Goal: Task Accomplishment & Management: Use online tool/utility

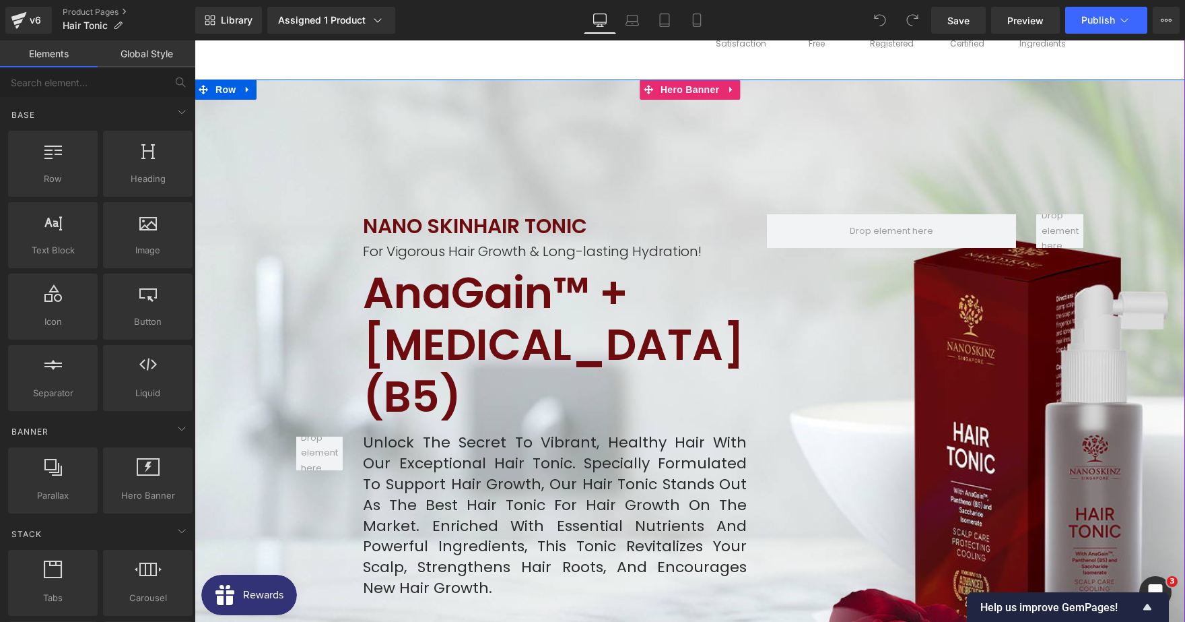
click at [665, 118] on div at bounding box center [690, 478] width 991 height 799
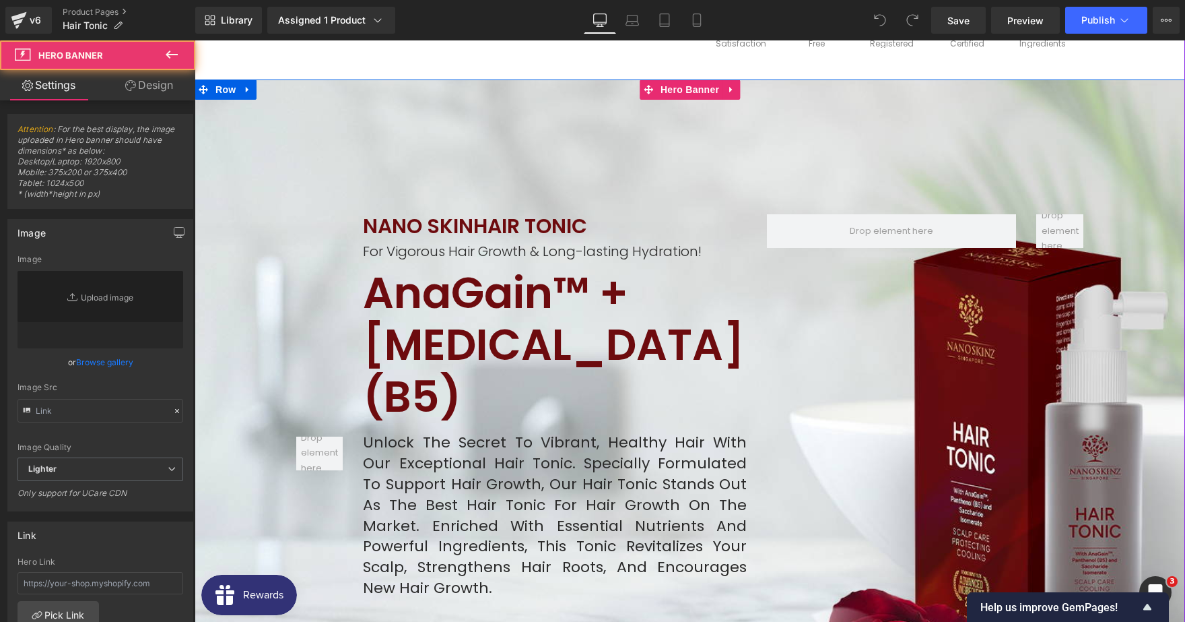
type input "[URL][DOMAIN_NAME]"
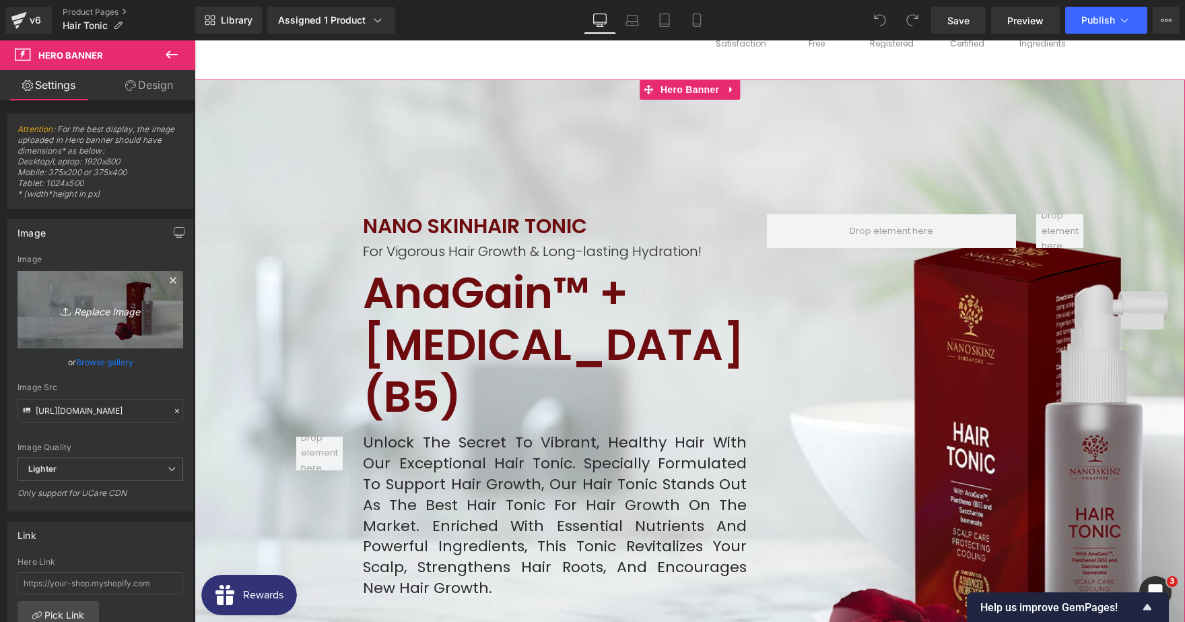
click at [106, 310] on icon "Replace Image" at bounding box center [100, 309] width 108 height 17
click at [90, 315] on icon "Replace Image" at bounding box center [100, 309] width 108 height 17
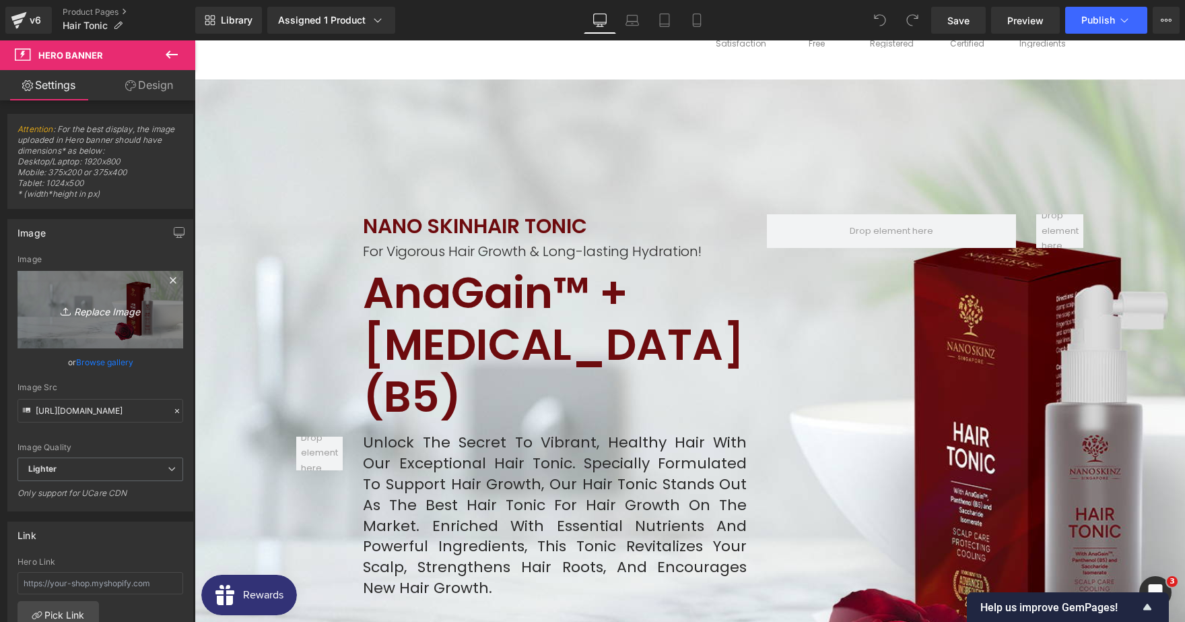
type input "C:\fakepath\Banner 1 (10).png"
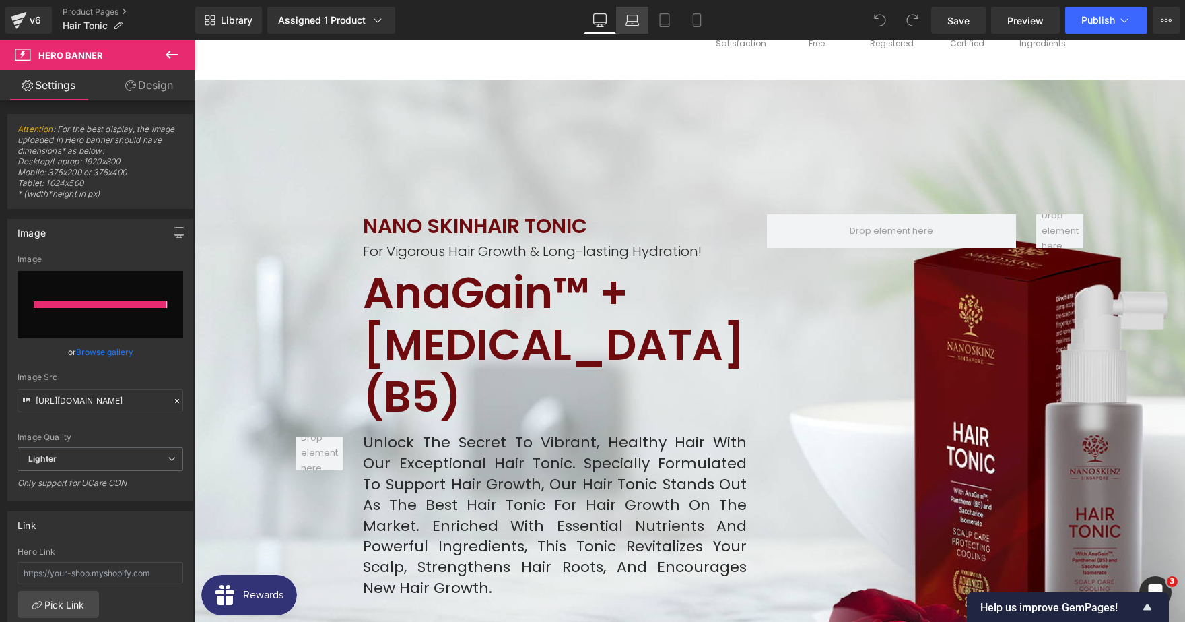
type input "[URL][DOMAIN_NAME]"
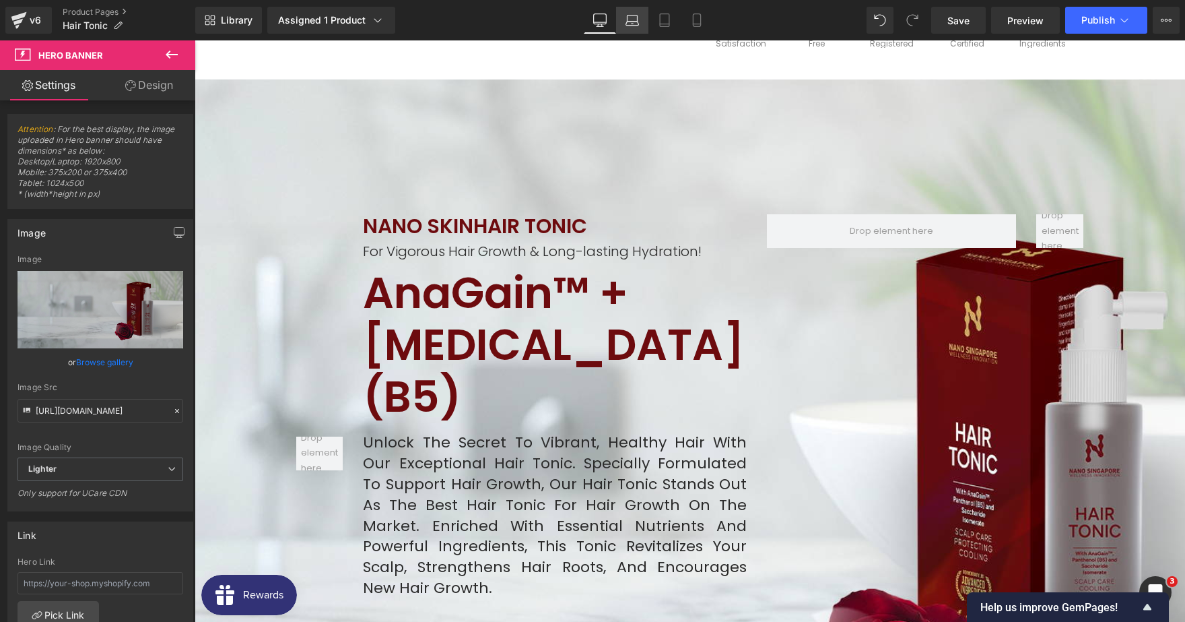
click at [632, 22] on icon at bounding box center [632, 24] width 13 height 4
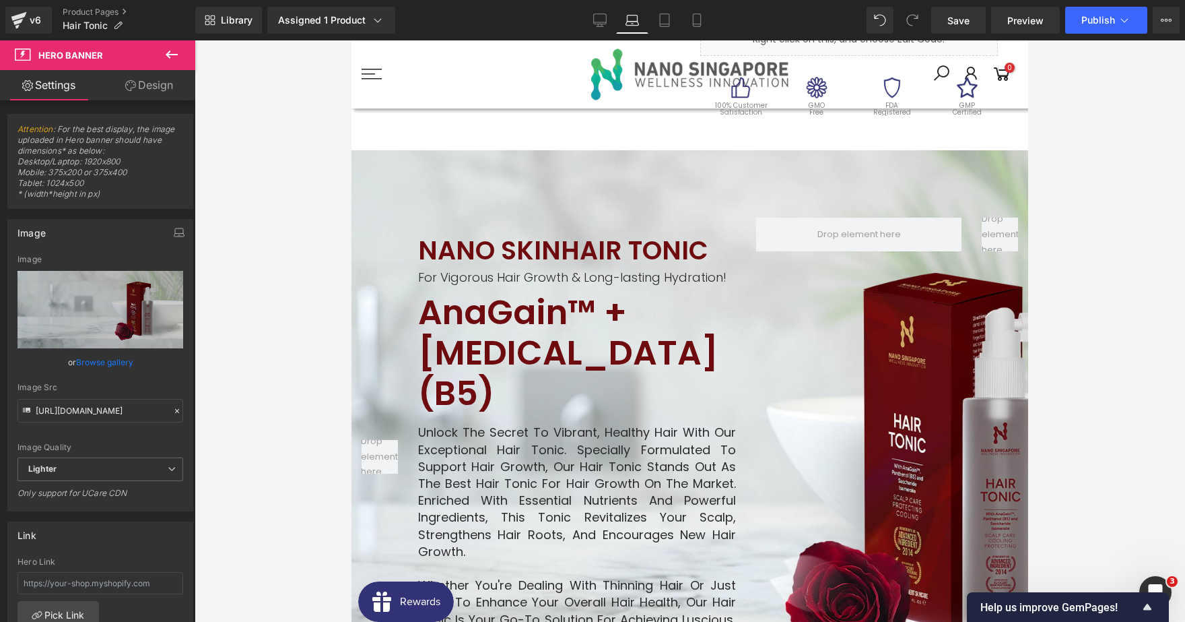
scroll to position [527, 0]
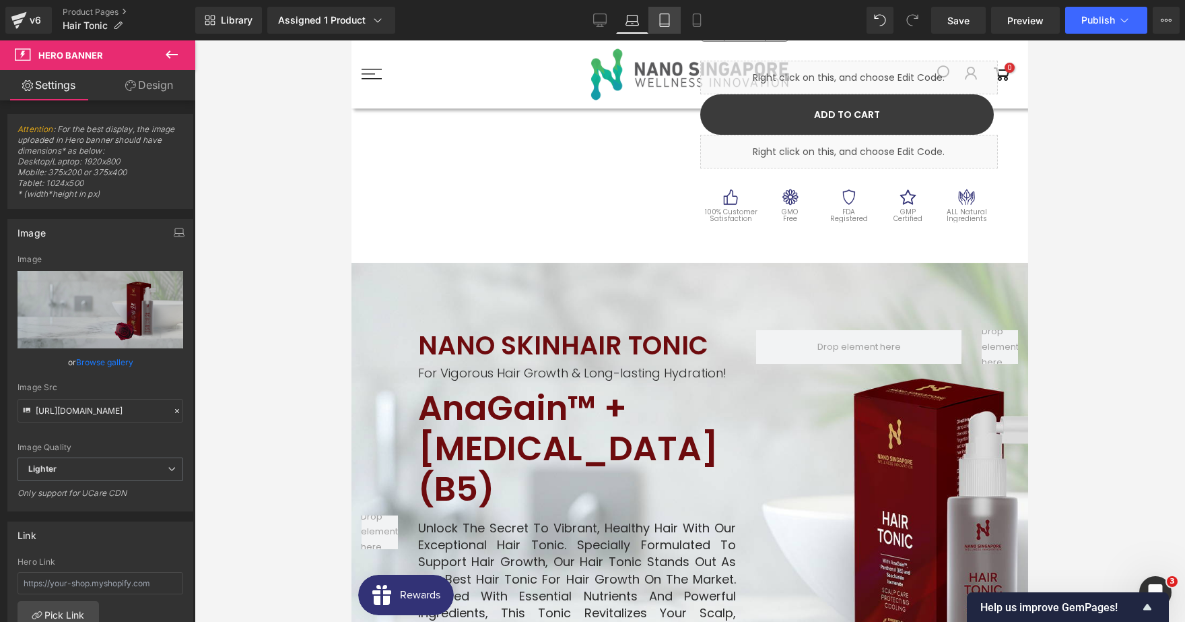
click at [669, 29] on link "Tablet" at bounding box center [665, 20] width 32 height 27
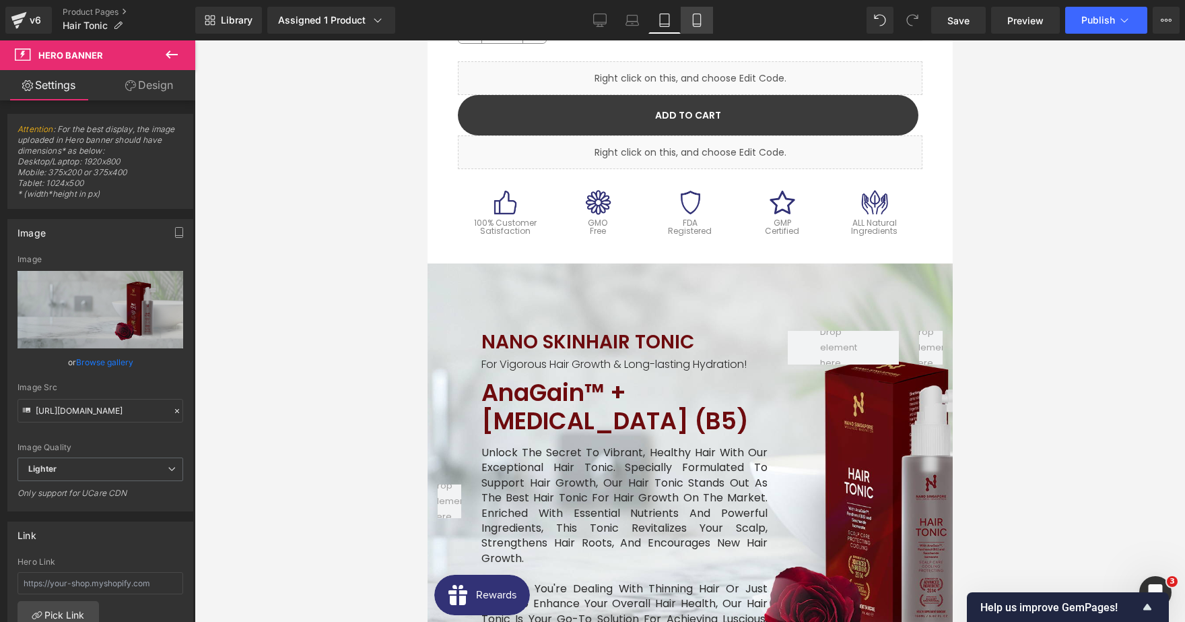
click at [692, 30] on link "Mobile" at bounding box center [697, 20] width 32 height 27
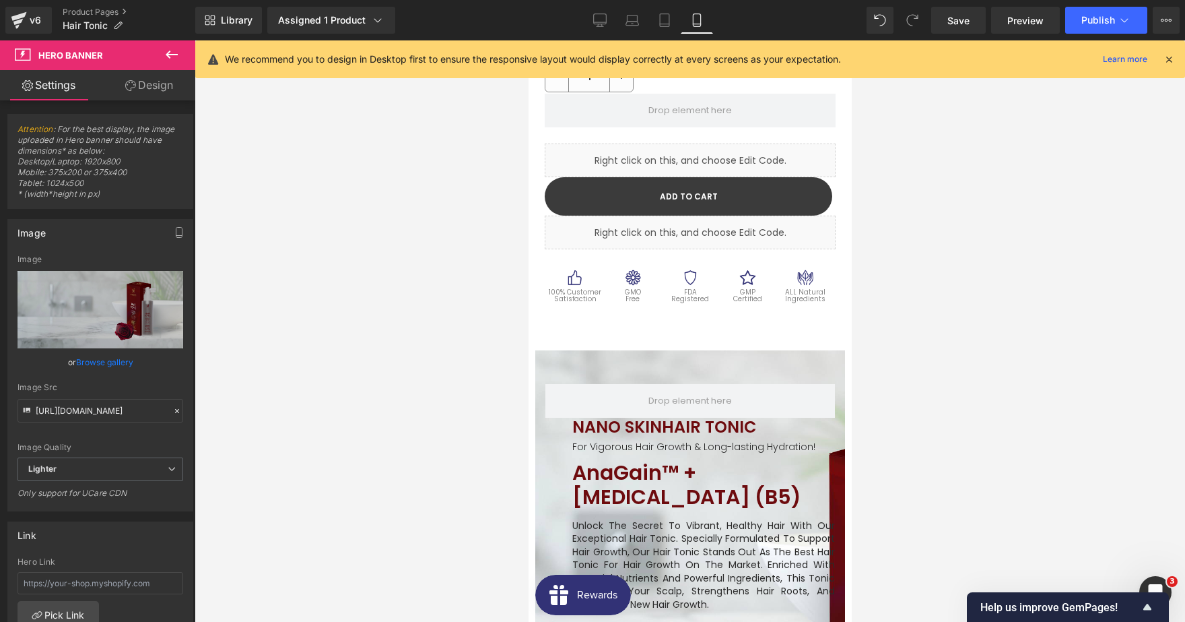
scroll to position [1073, 0]
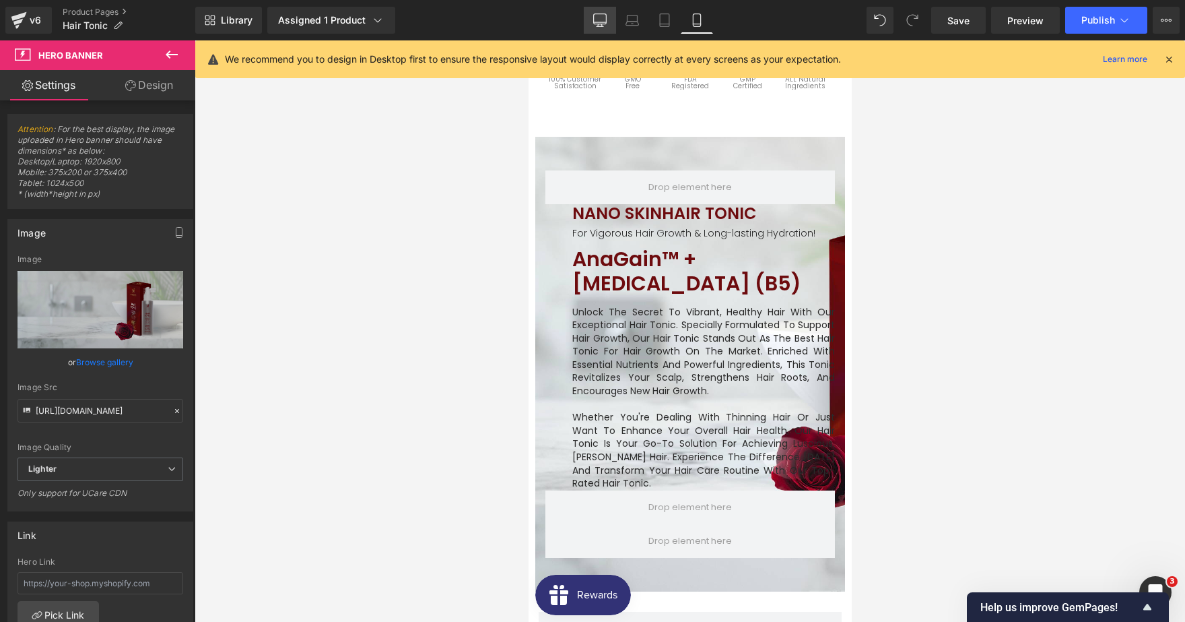
click at [597, 24] on icon at bounding box center [599, 19] width 13 height 13
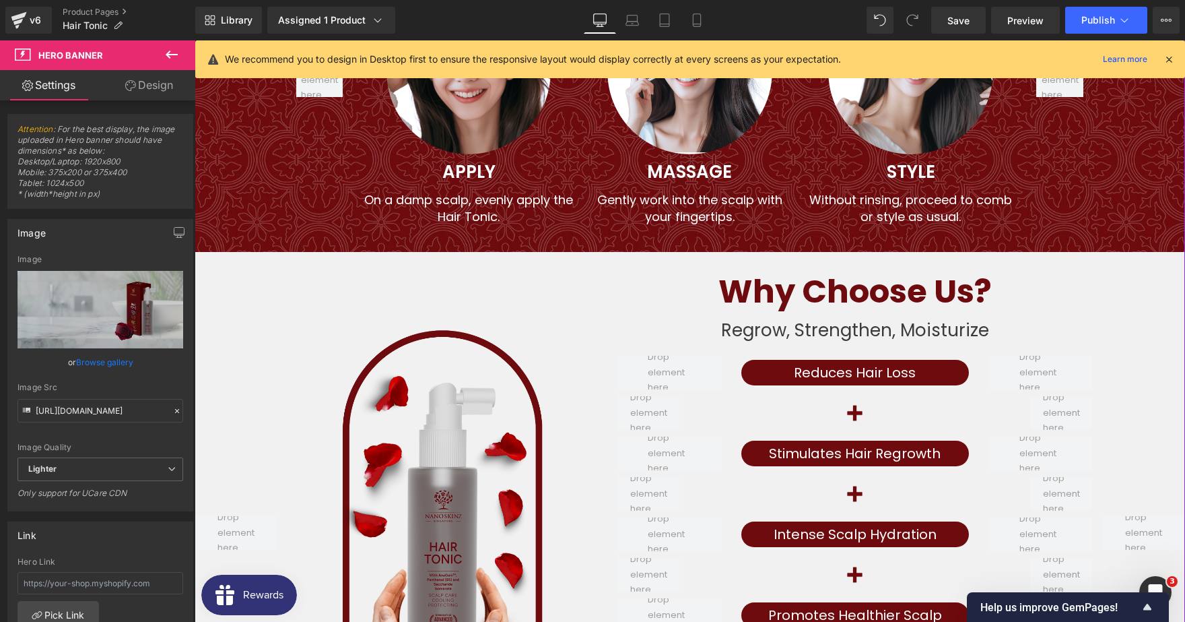
scroll to position [6011, 0]
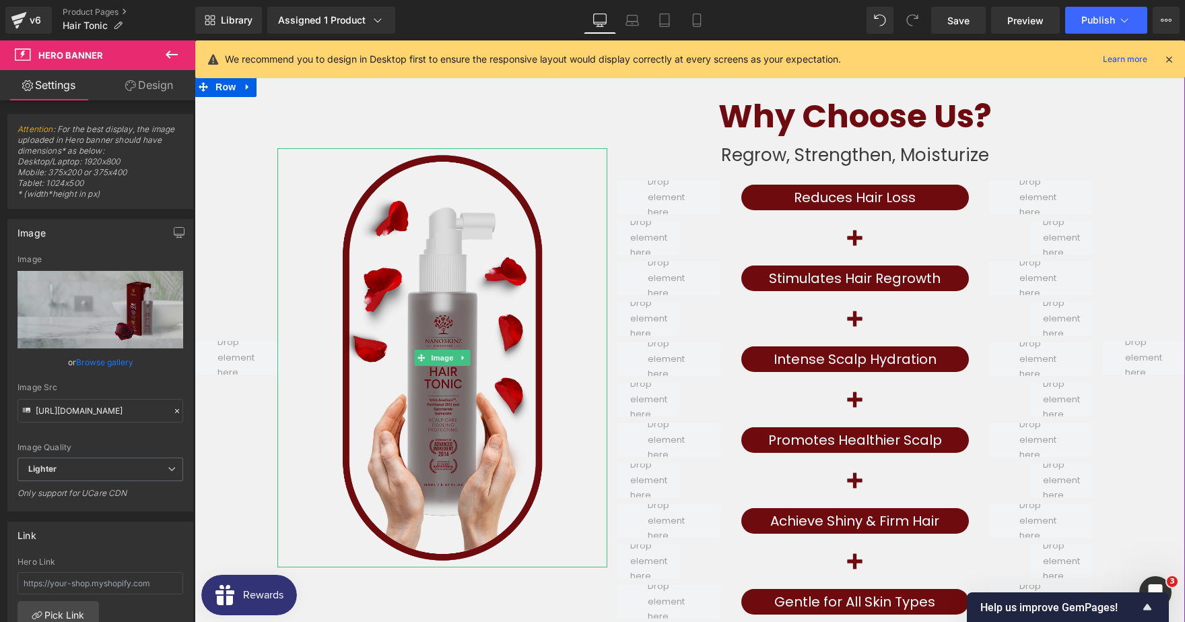
click at [436, 205] on img at bounding box center [442, 357] width 264 height 419
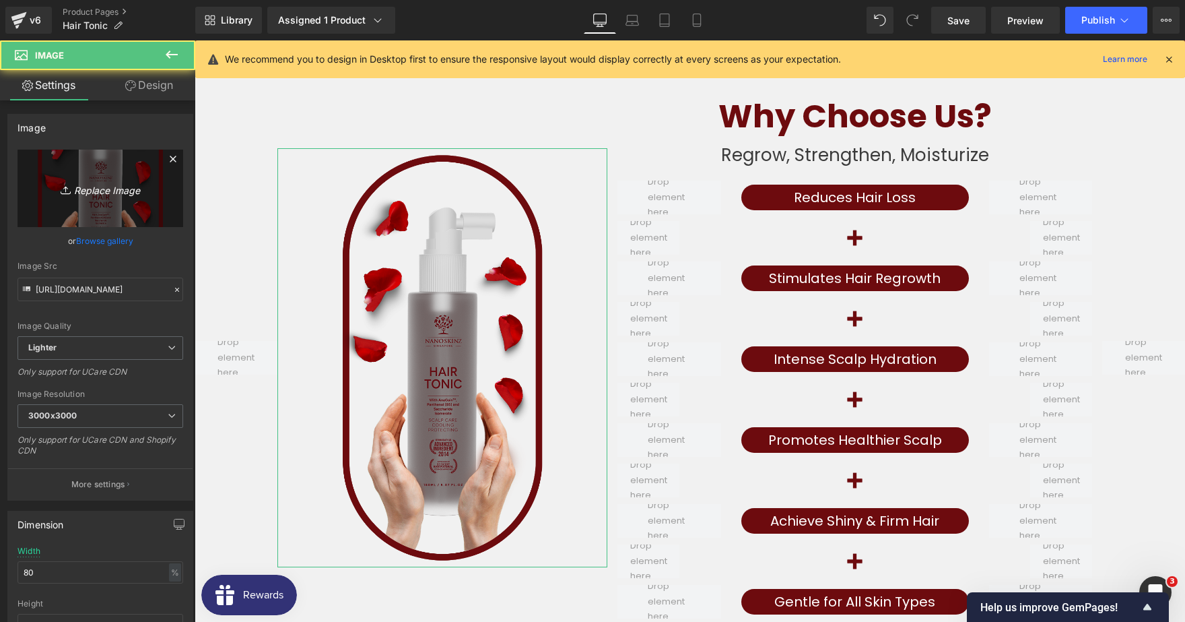
click at [92, 202] on link "Replace Image" at bounding box center [101, 188] width 166 height 77
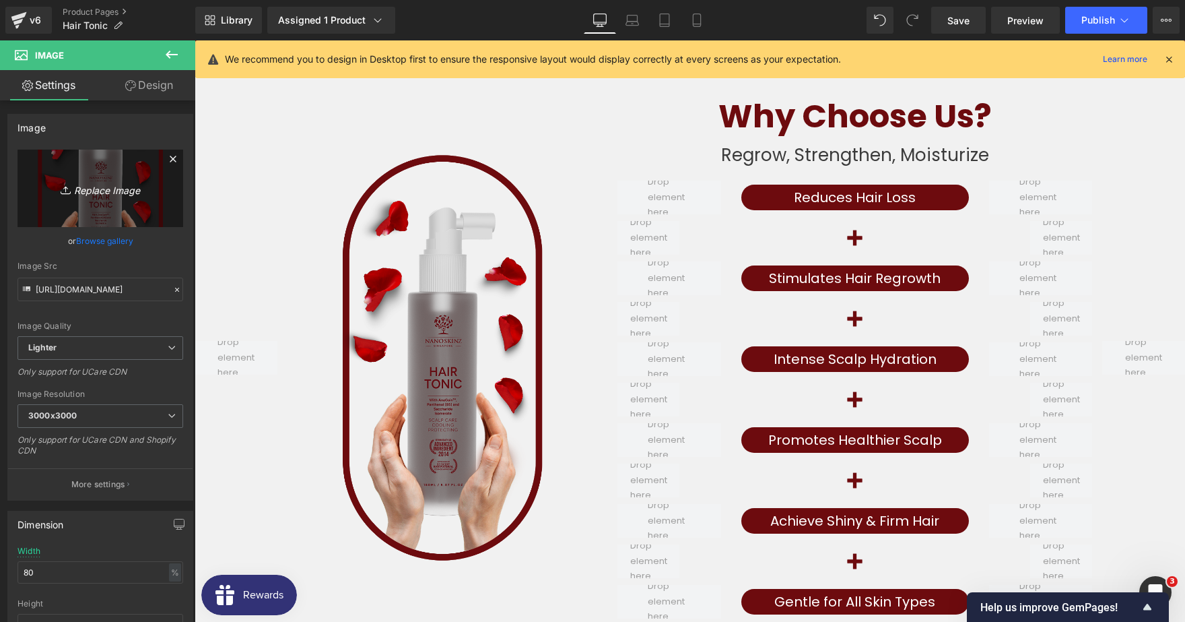
type input "C:\fakepath\ING 5.png"
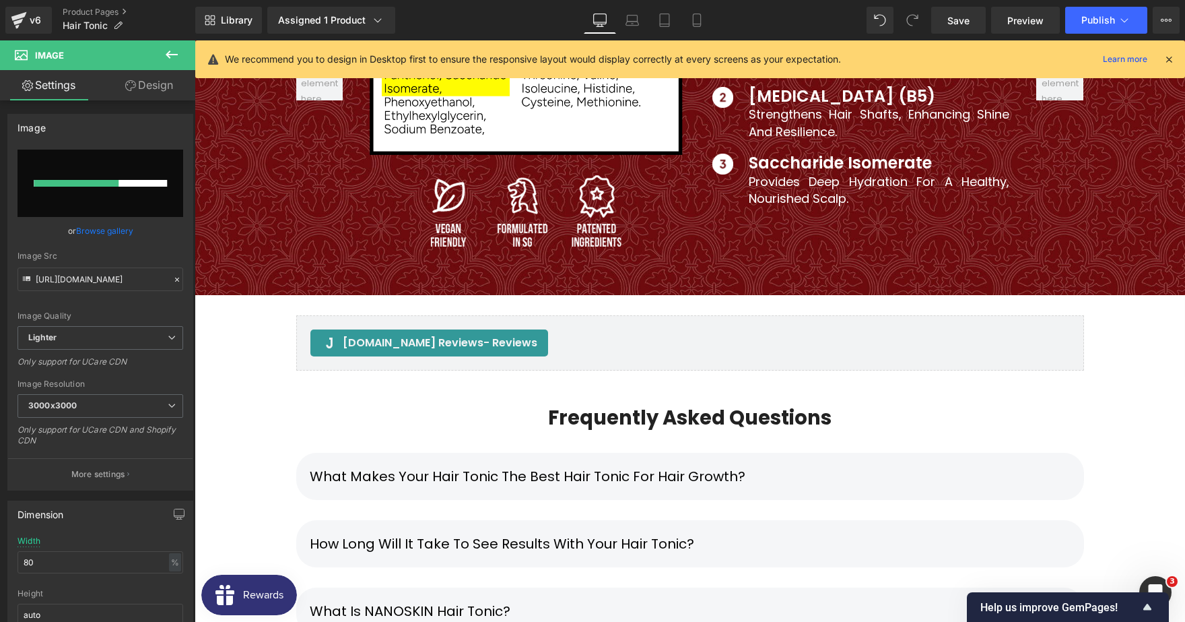
scroll to position [7361, 0]
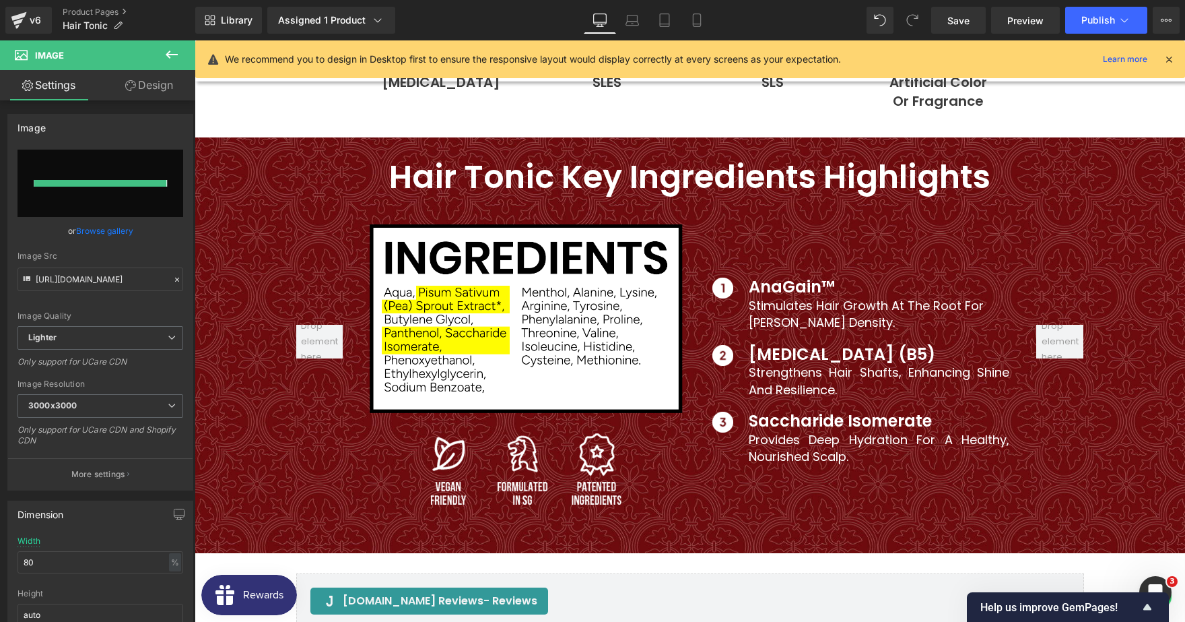
type input "[URL][DOMAIN_NAME]"
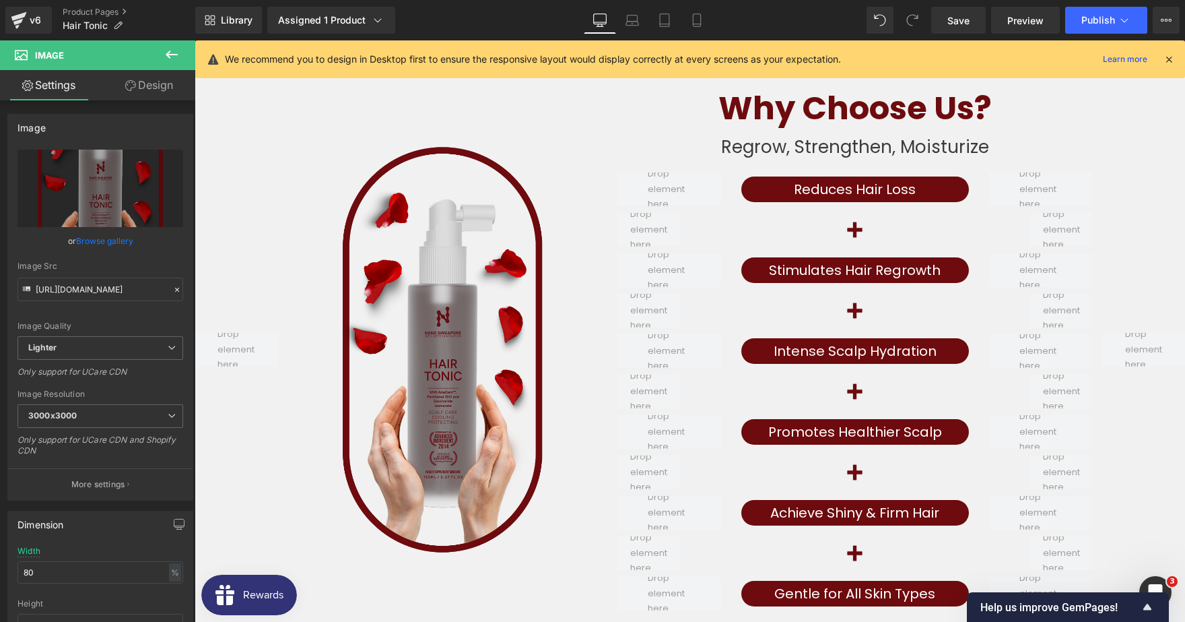
scroll to position [5939, 0]
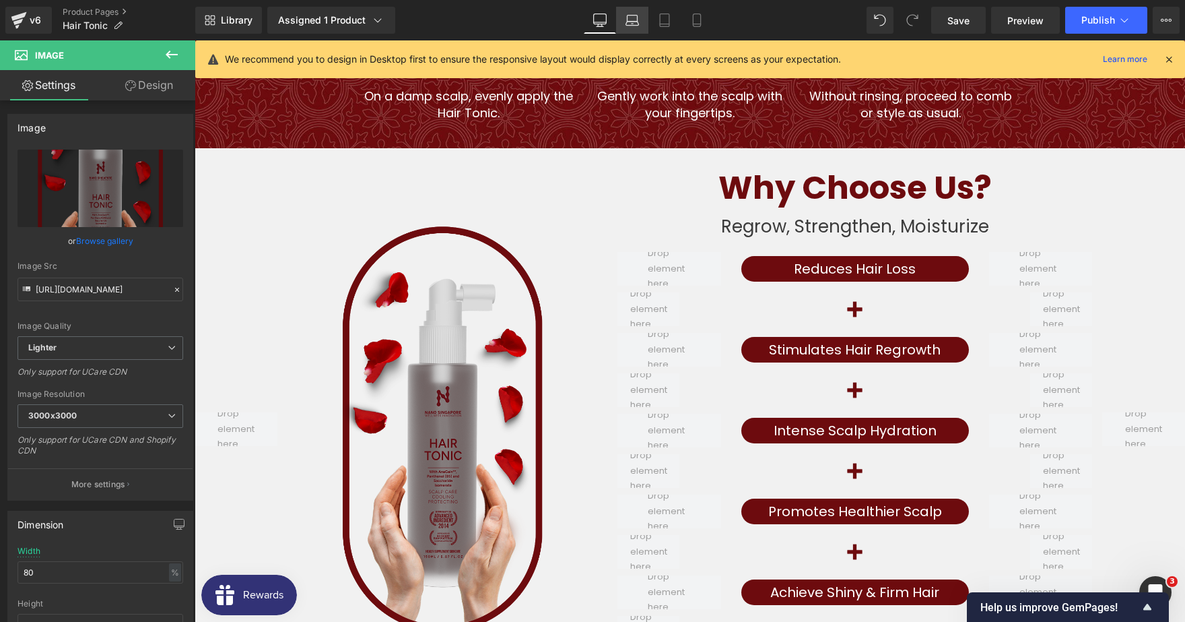
click at [625, 26] on link "Laptop" at bounding box center [632, 20] width 32 height 27
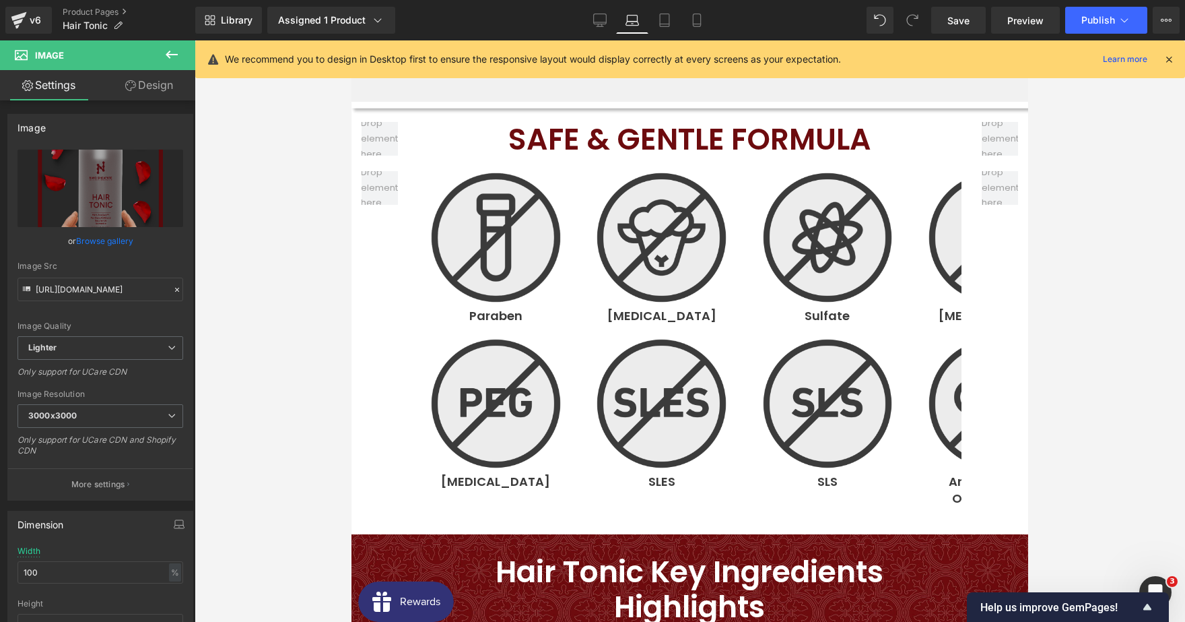
scroll to position [5419, 0]
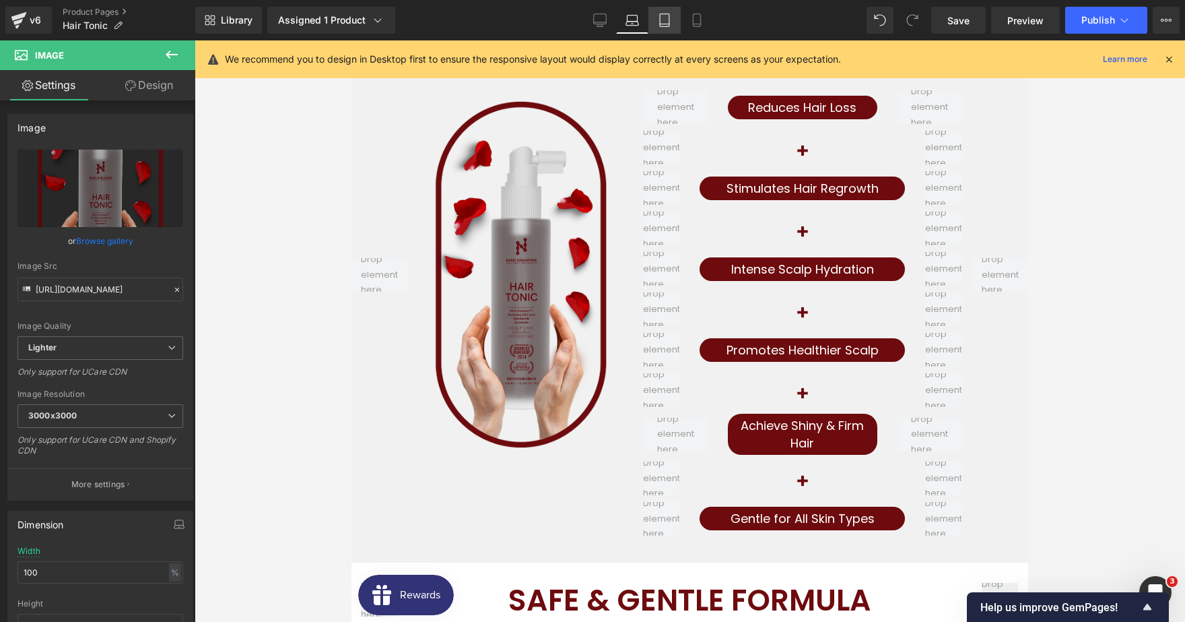
click at [660, 30] on link "Tablet" at bounding box center [665, 20] width 32 height 27
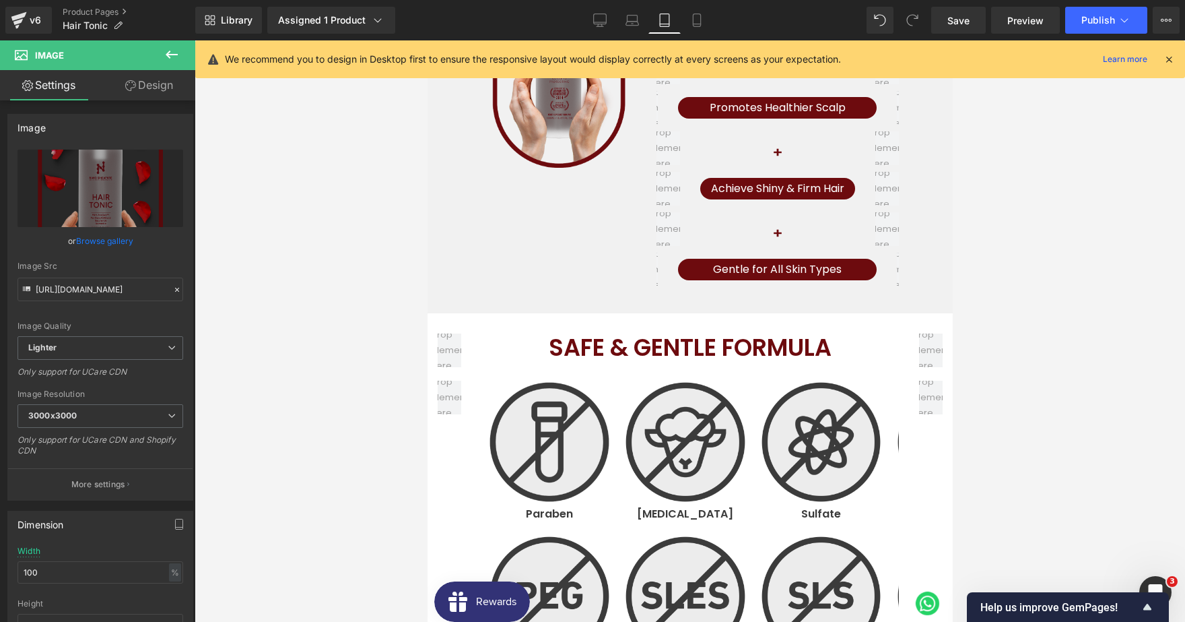
scroll to position [5192, 0]
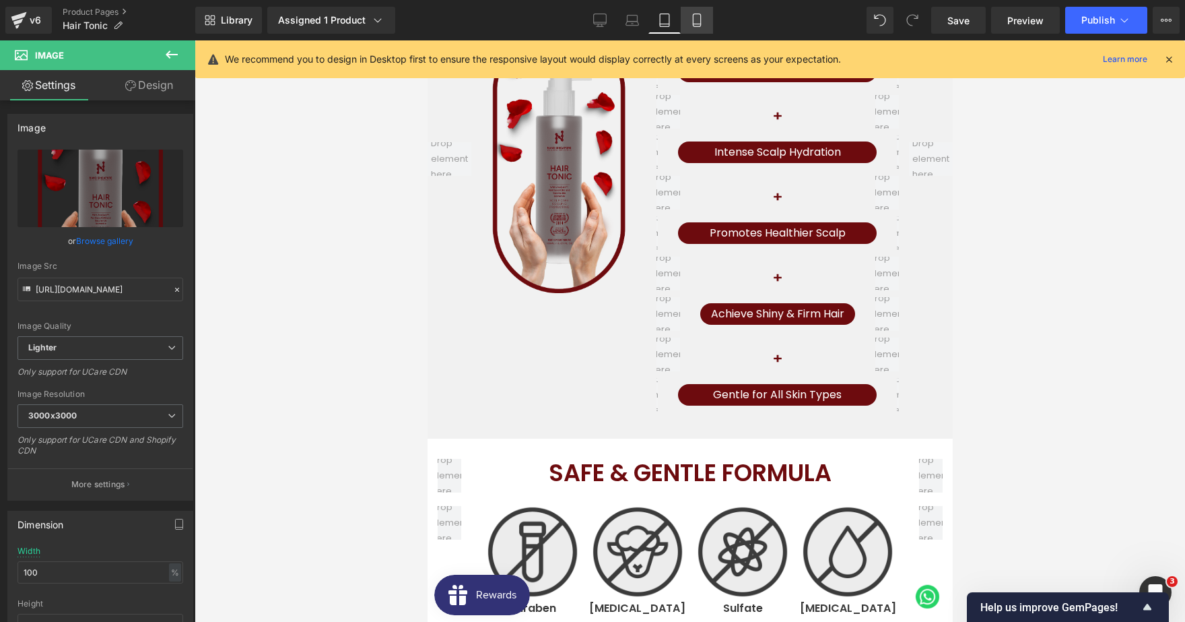
click at [689, 29] on link "Mobile" at bounding box center [697, 20] width 32 height 27
type input "70"
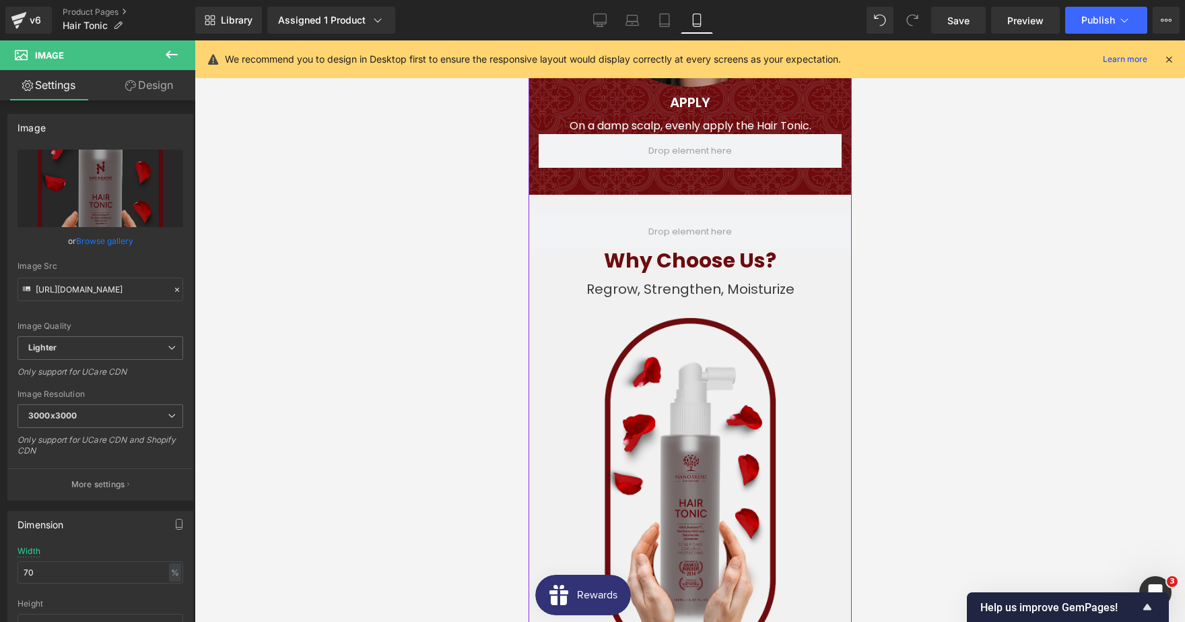
scroll to position [7112, 0]
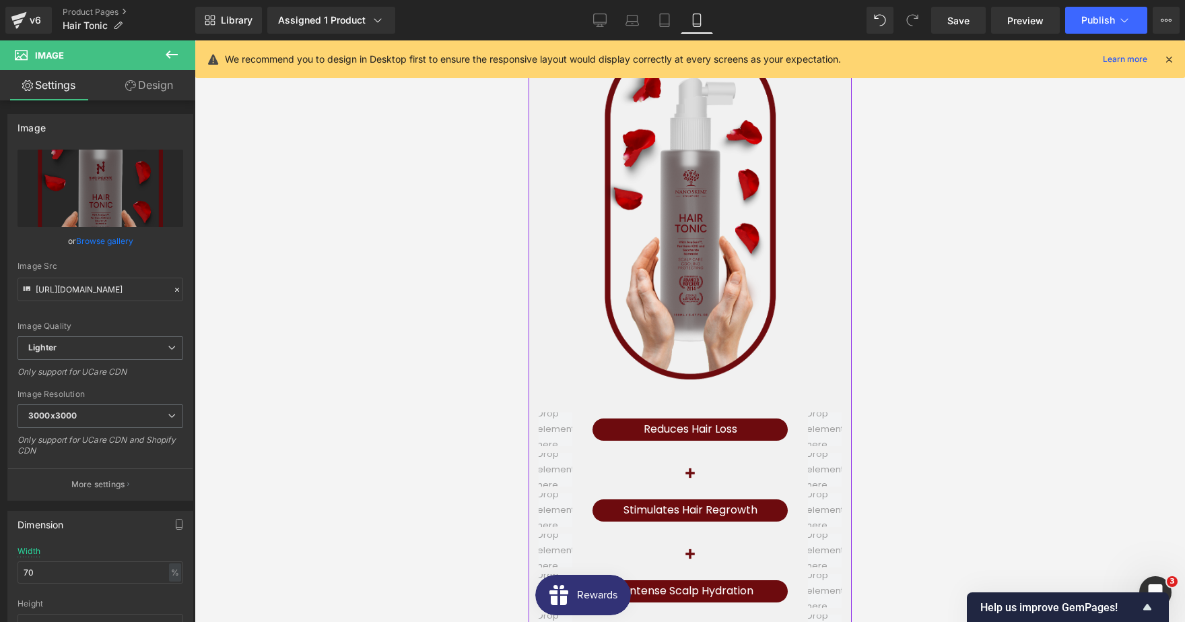
click at [688, 260] on img at bounding box center [689, 206] width 226 height 386
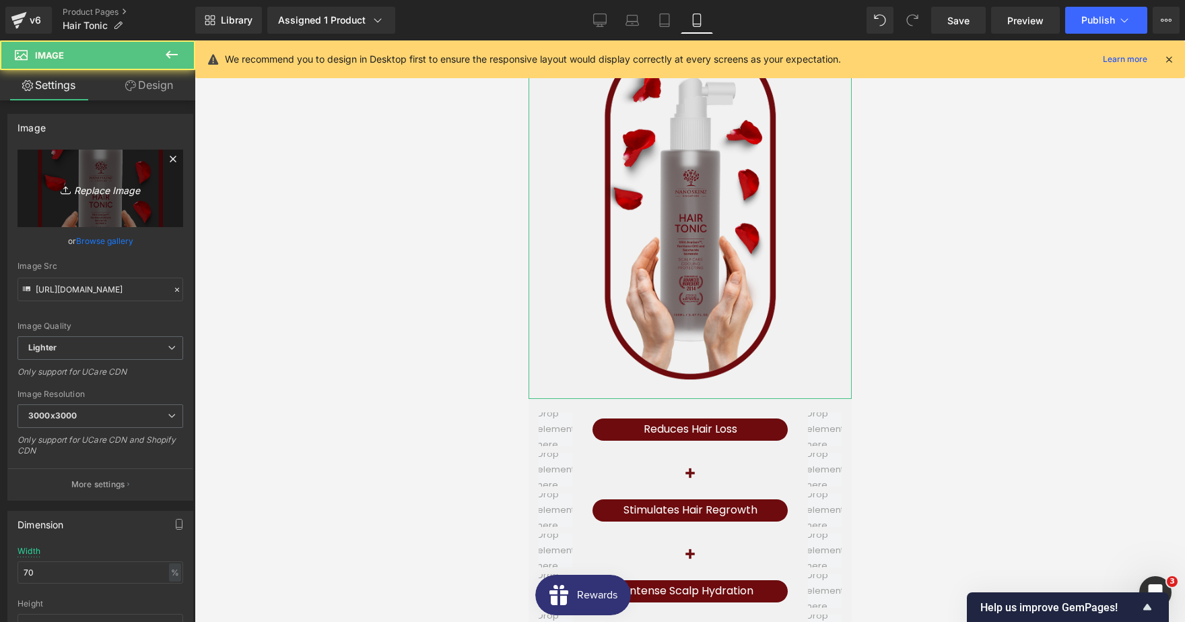
click at [103, 193] on icon "Replace Image" at bounding box center [100, 188] width 108 height 17
type input "C:\fakepath\ING 5.png"
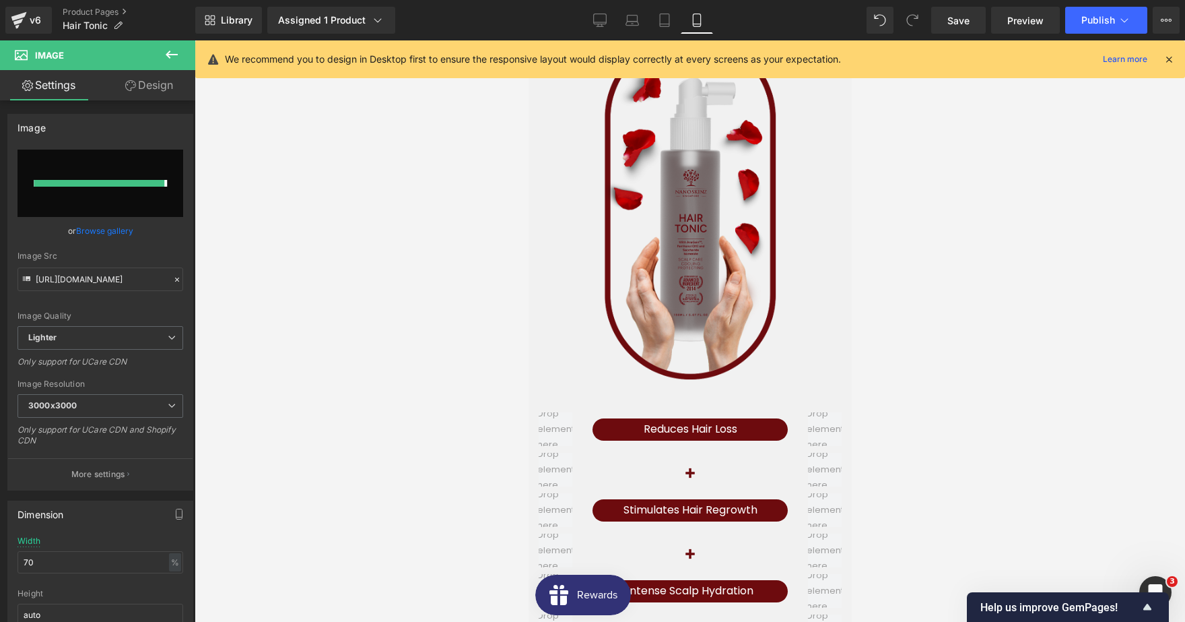
type input "[URL][DOMAIN_NAME]"
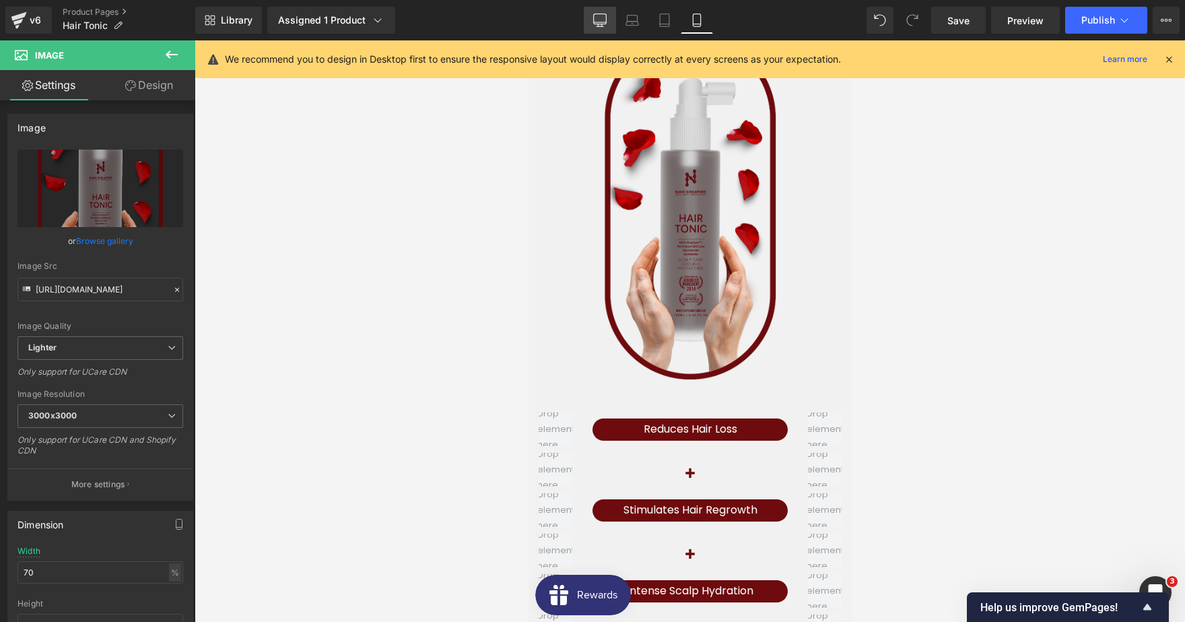
click at [600, 24] on icon at bounding box center [599, 19] width 13 height 13
type input "100"
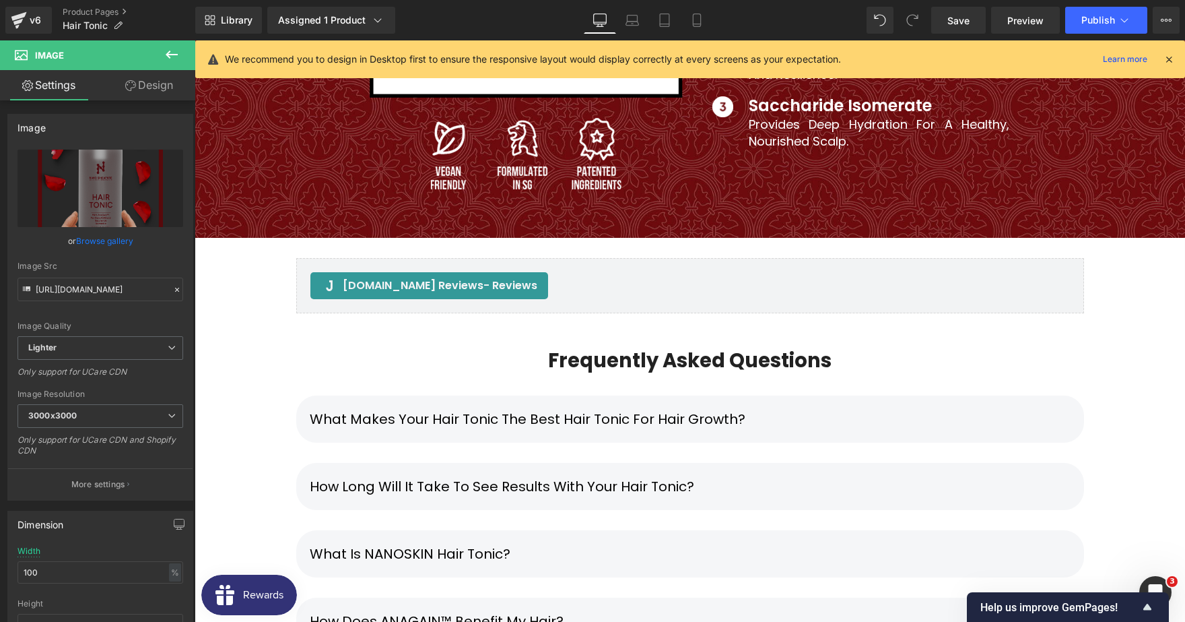
scroll to position [7324, 0]
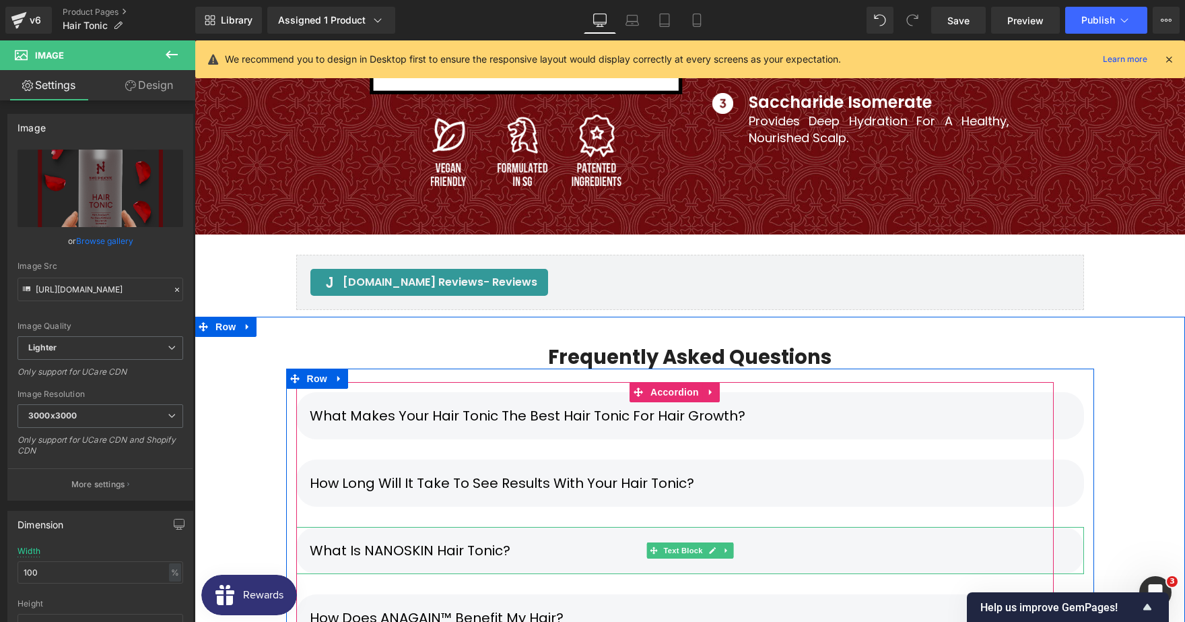
click at [425, 540] on p "What is NANOSKIN Hair Tonic?" at bounding box center [690, 550] width 761 height 20
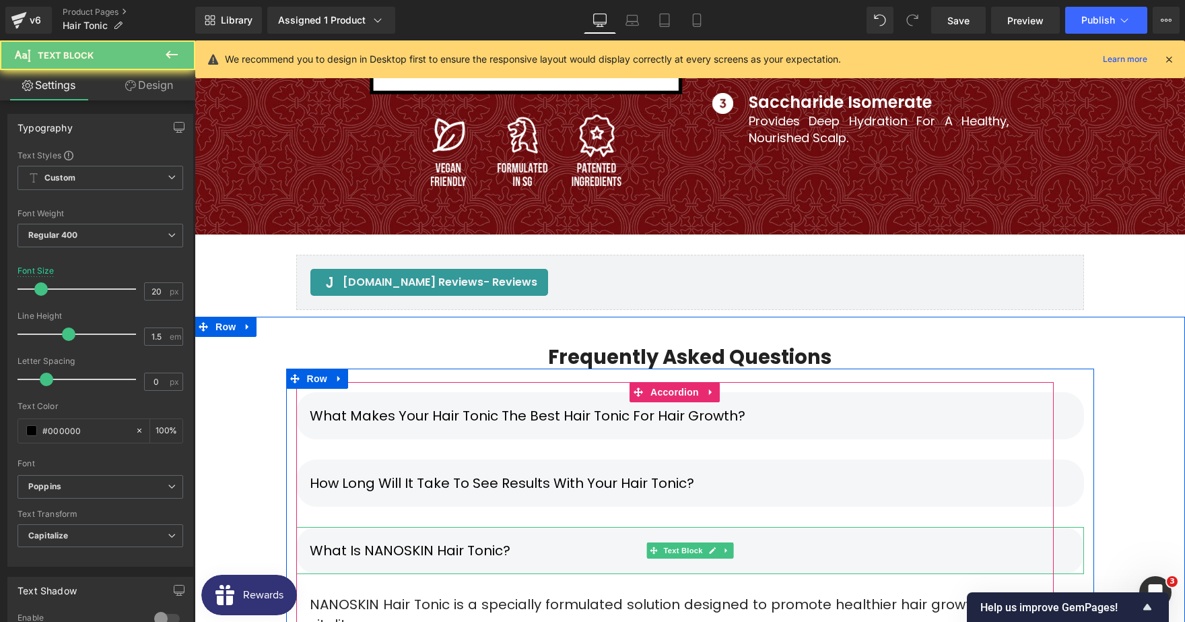
click at [433, 540] on p "What is NANOSKIN Hair Tonic?" at bounding box center [690, 550] width 761 height 20
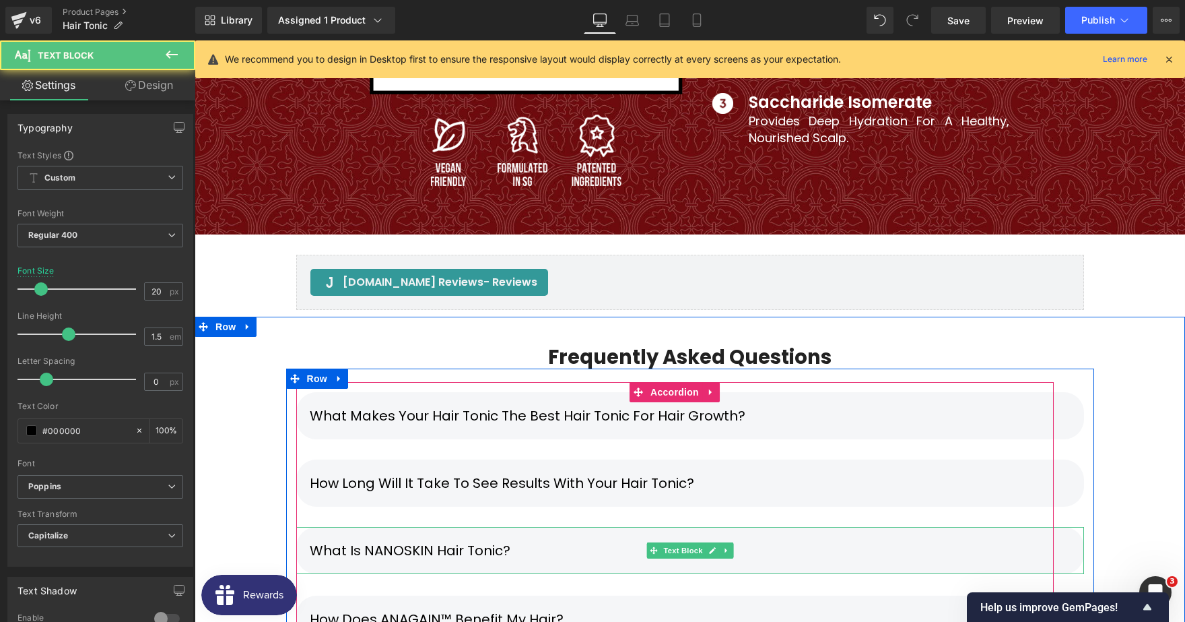
click at [428, 540] on p "What is NANOSKIN Hair Tonic?" at bounding box center [690, 550] width 761 height 20
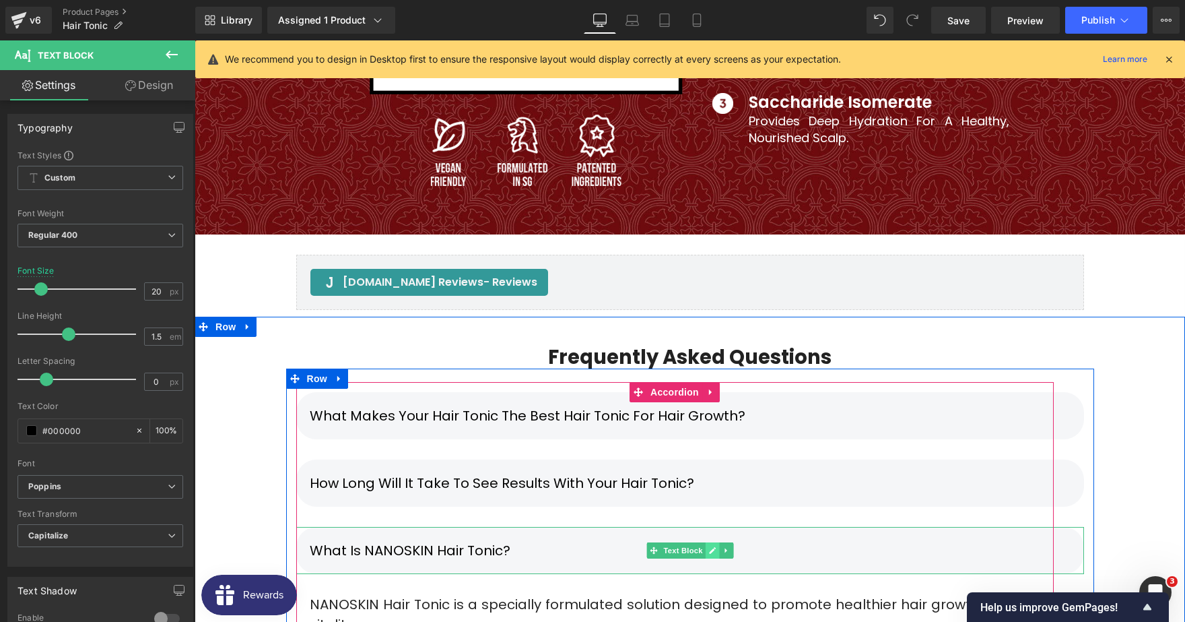
click at [714, 546] on icon at bounding box center [711, 550] width 7 height 8
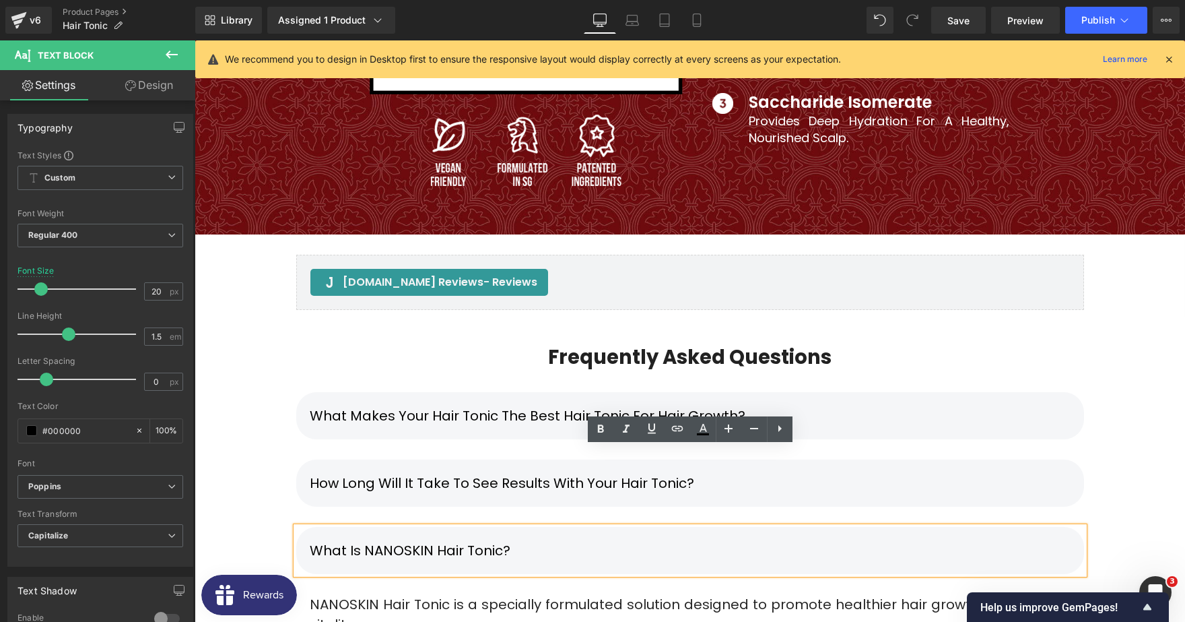
click at [428, 540] on p "What is NANOSKIN Hair Tonic?" at bounding box center [690, 550] width 761 height 20
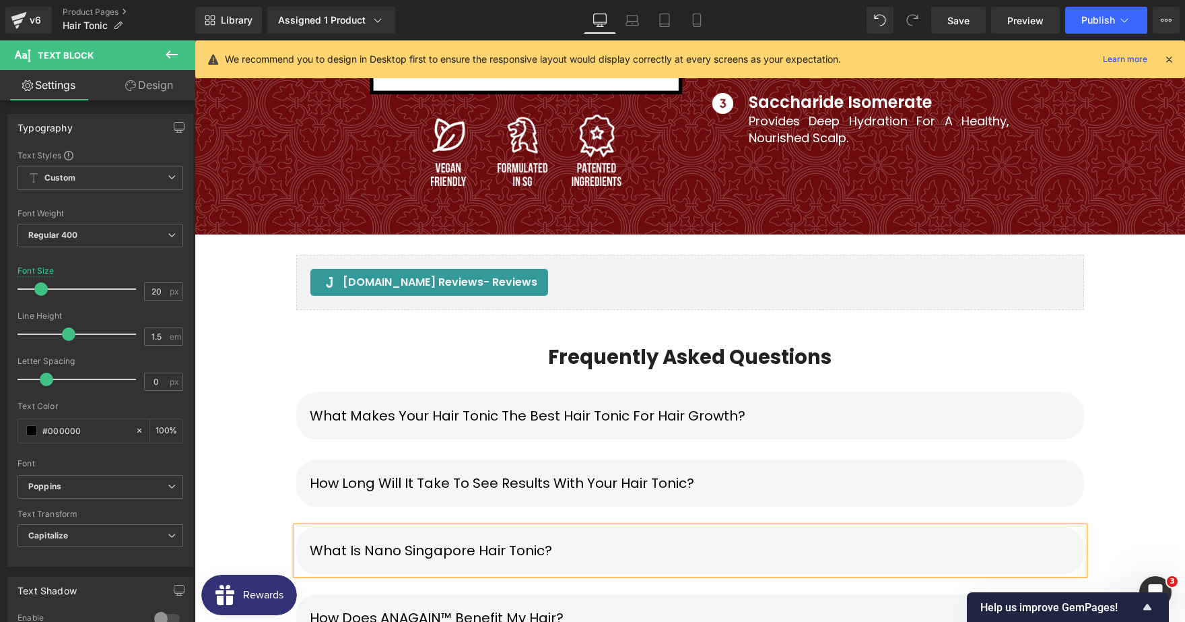
click at [664, 540] on p "What is Nano Singapore Hair Tonic?" at bounding box center [690, 550] width 761 height 20
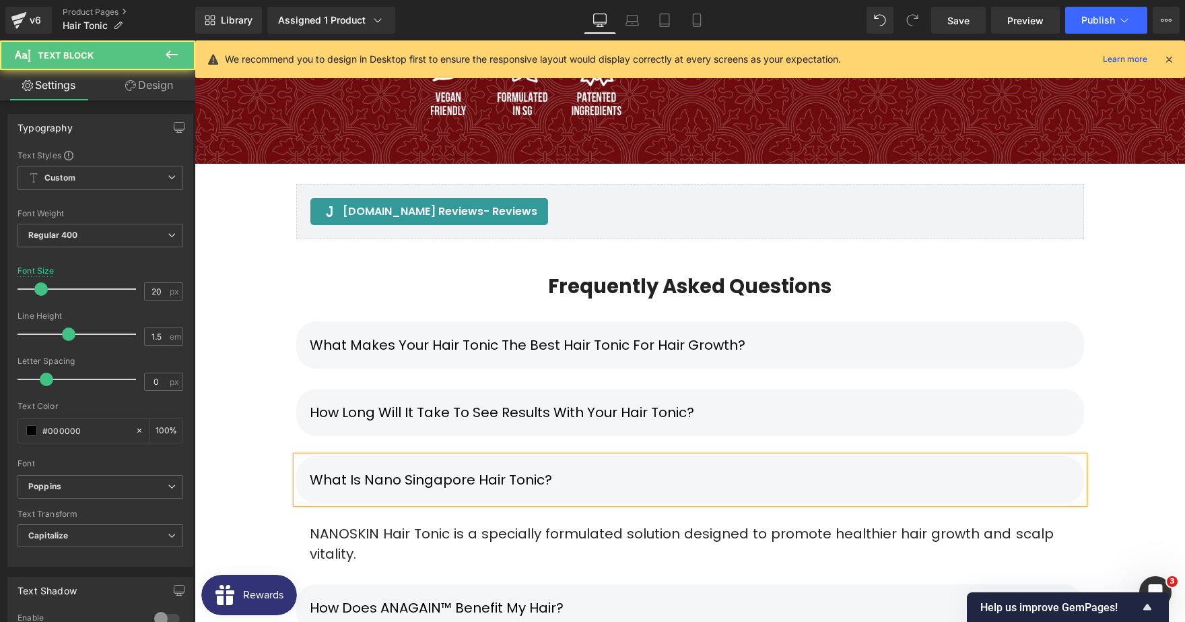
scroll to position [7467, 0]
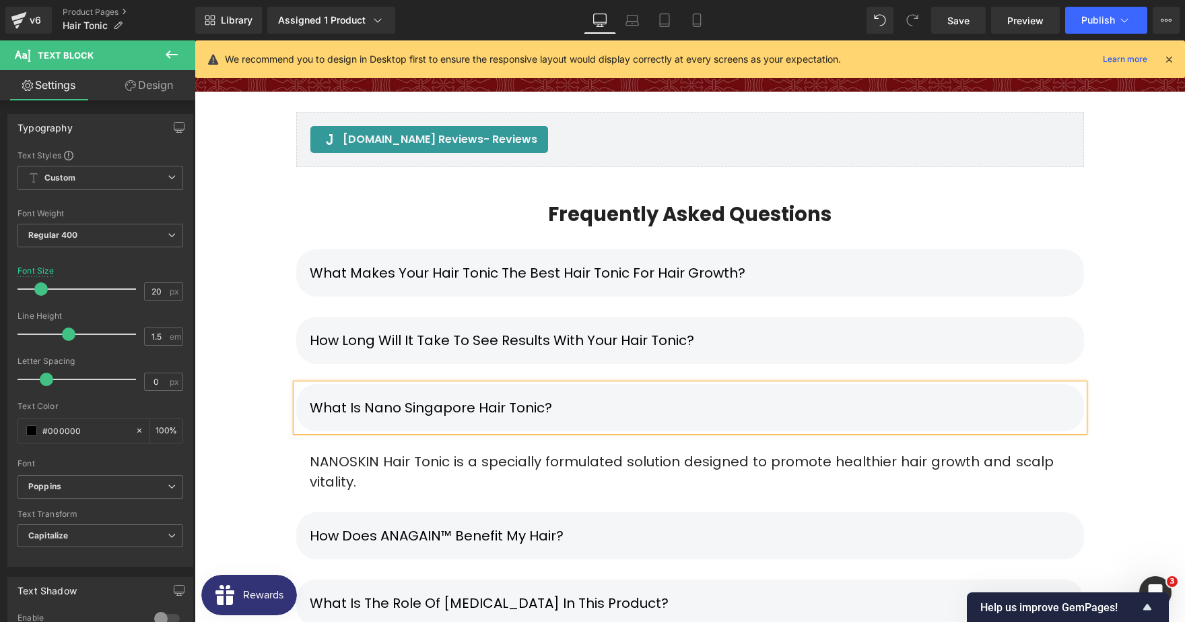
click at [371, 451] on p "NANOSKIN Hair Tonic is a specially formulated solution designed to promote heal…" at bounding box center [682, 471] width 744 height 40
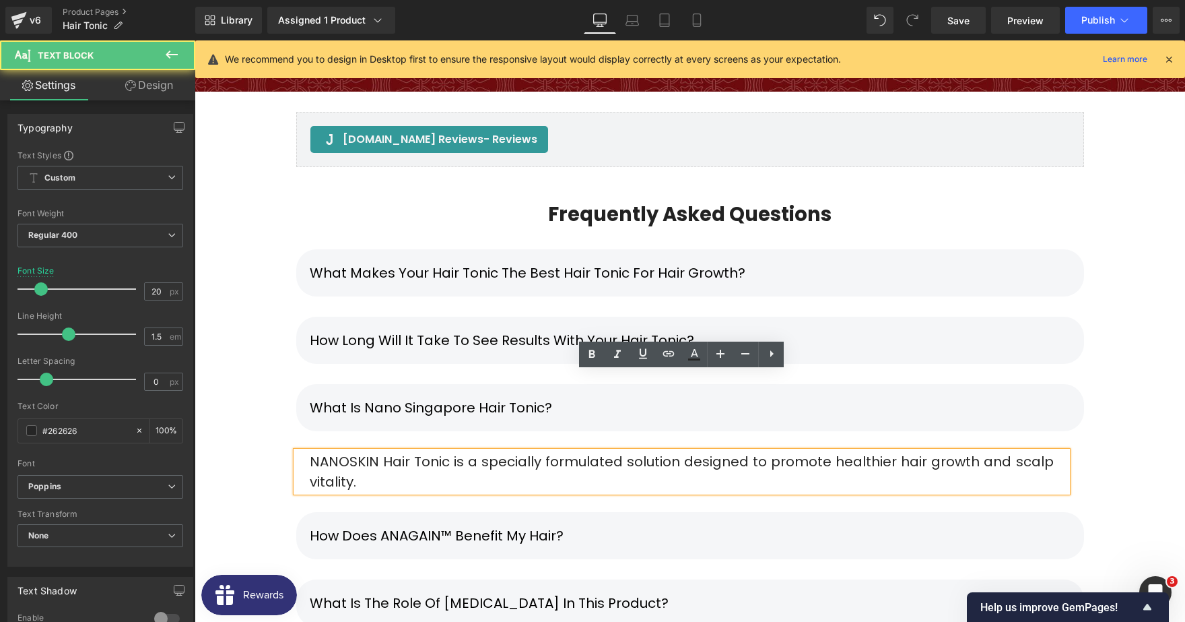
click at [375, 451] on p "NANOSKIN Hair Tonic is a specially formulated solution designed to promote heal…" at bounding box center [682, 471] width 744 height 40
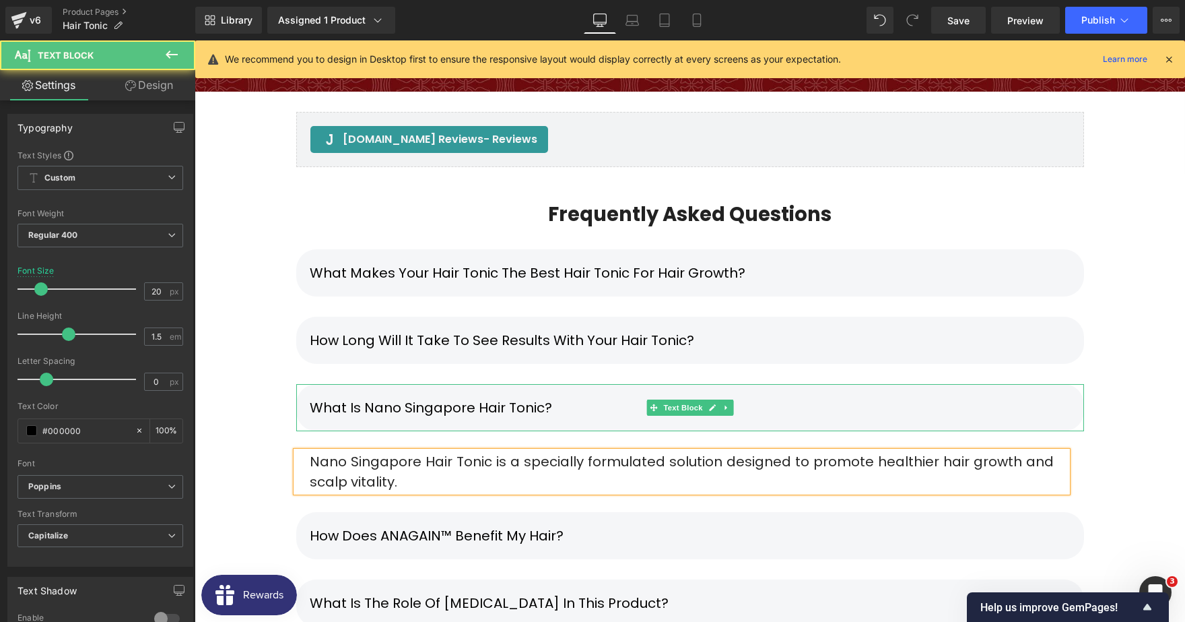
click at [605, 397] on p "What is Nano Singapore Hair Tonic?" at bounding box center [690, 407] width 761 height 20
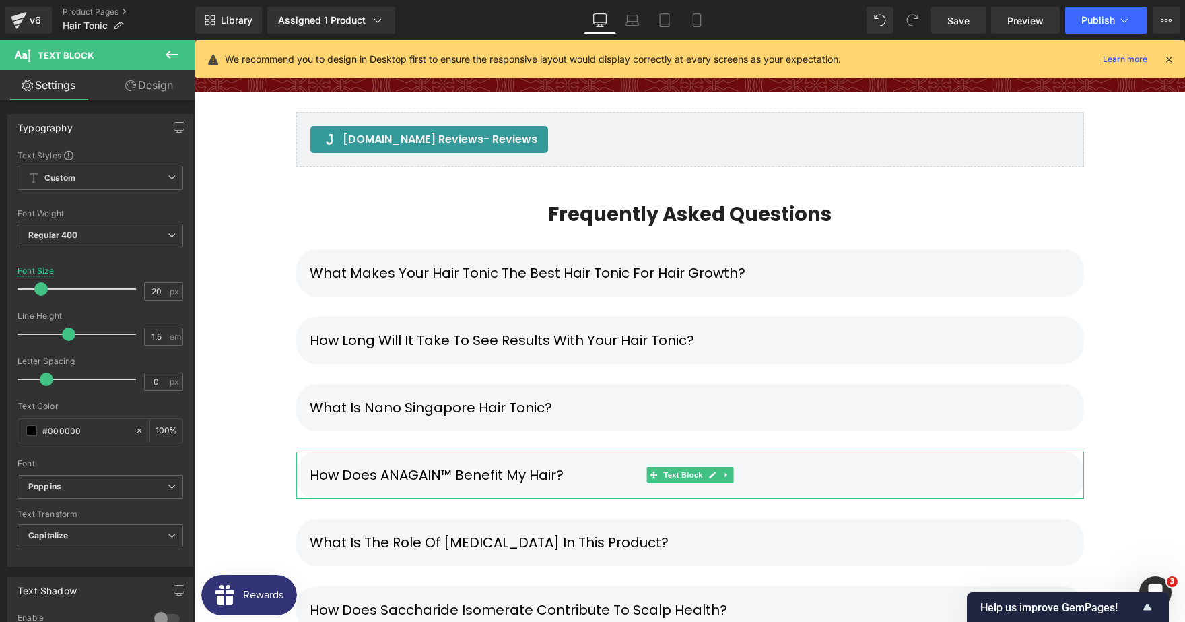
click at [609, 465] on p "How does ANAGAIN™ benefit my hair?" at bounding box center [690, 475] width 761 height 20
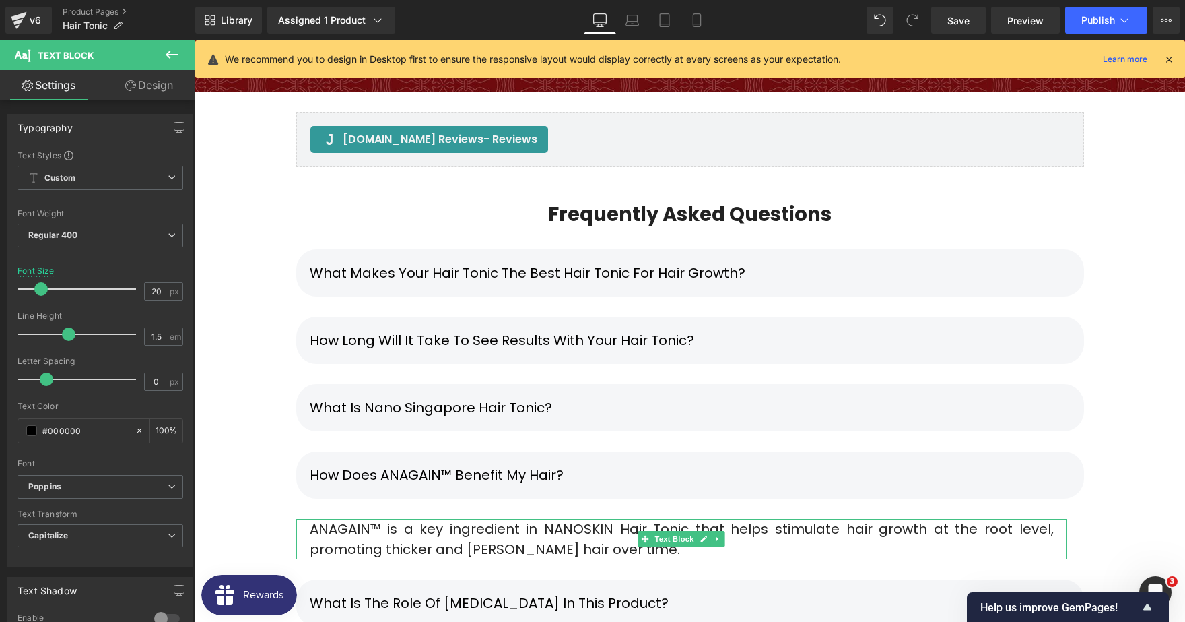
click at [578, 519] on div "ANAGAIN™ is a key ingredient in NANOSKIN Hair Tonic that helps stimulate hair g…" at bounding box center [681, 539] width 771 height 40
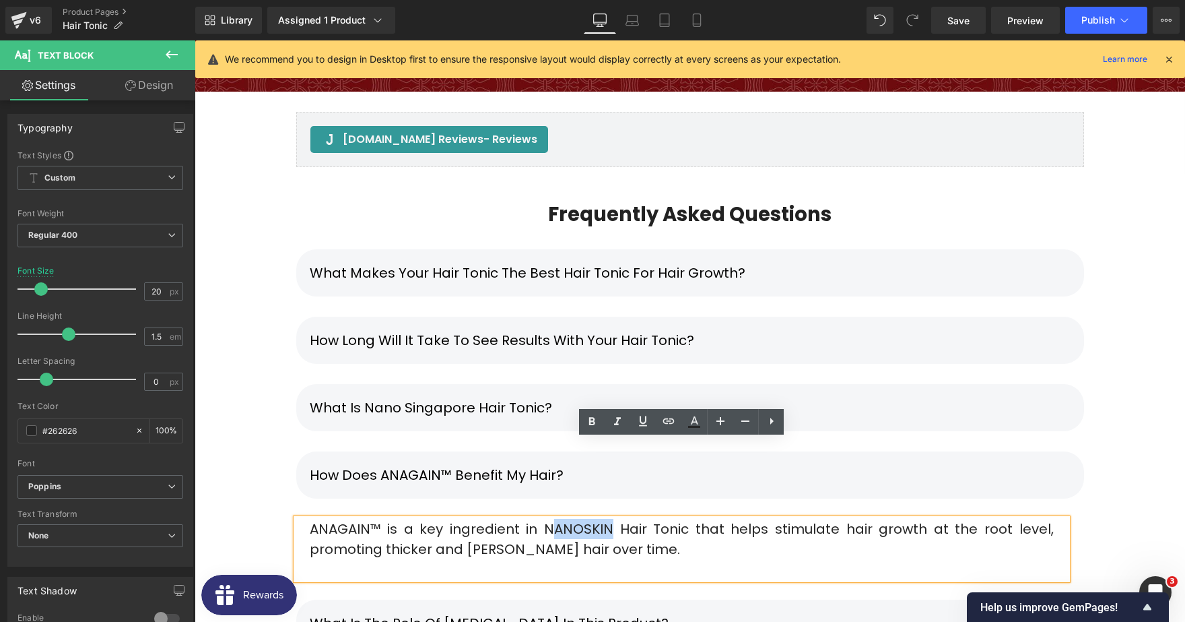
drag, startPoint x: 611, startPoint y: 448, endPoint x: 558, endPoint y: 453, distance: 54.1
click at [558, 519] on div "ANAGAIN™ is a key ingredient in NANOSKIN Hair Tonic that helps stimulate hair g…" at bounding box center [681, 549] width 771 height 61
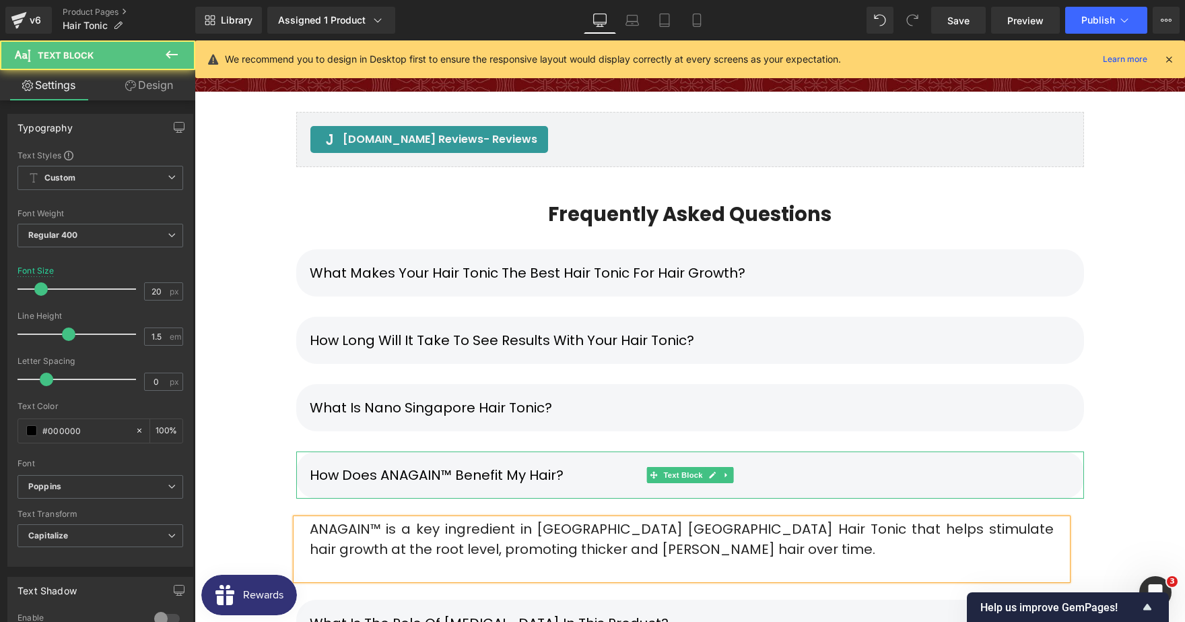
click at [816, 465] on p "How does ANAGAIN™ benefit my hair?" at bounding box center [690, 475] width 761 height 20
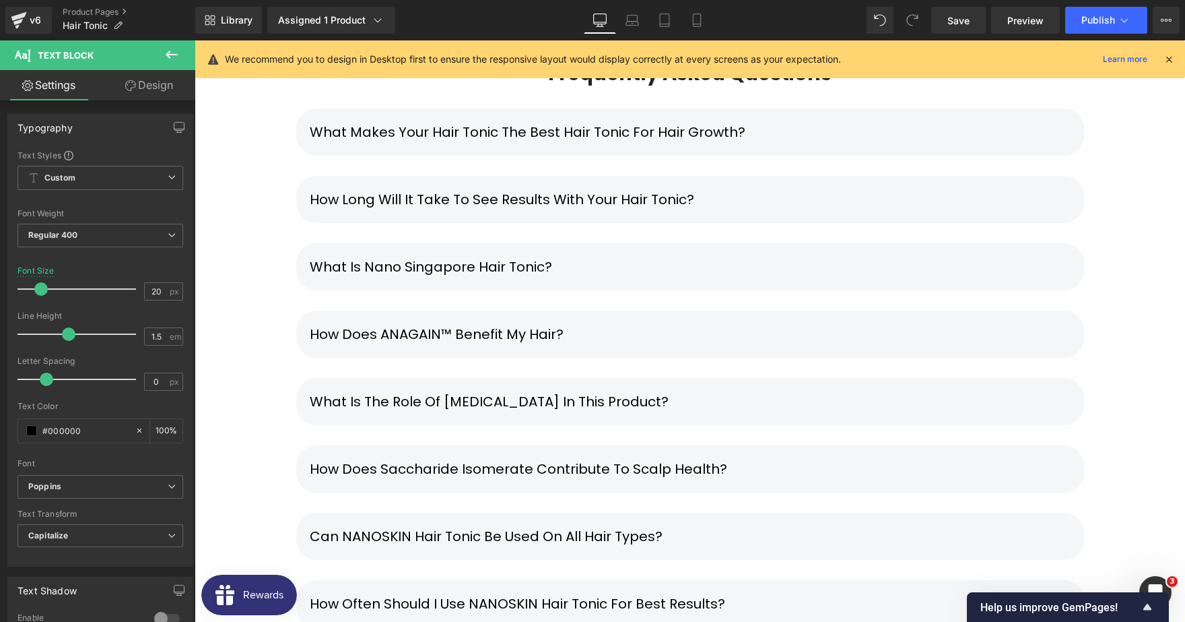
scroll to position [7609, 0]
click at [712, 532] on icon at bounding box center [712, 535] width 7 height 7
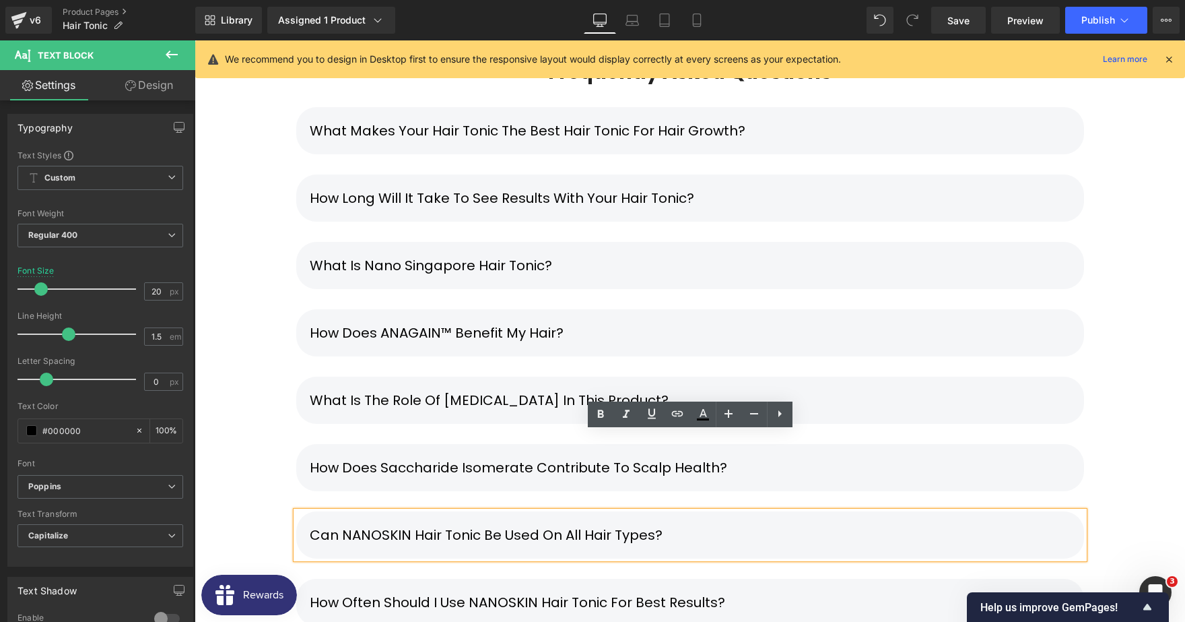
click at [406, 525] on p "Can NANOSKIN Hair Tonic be used on all hair types?" at bounding box center [690, 535] width 761 height 20
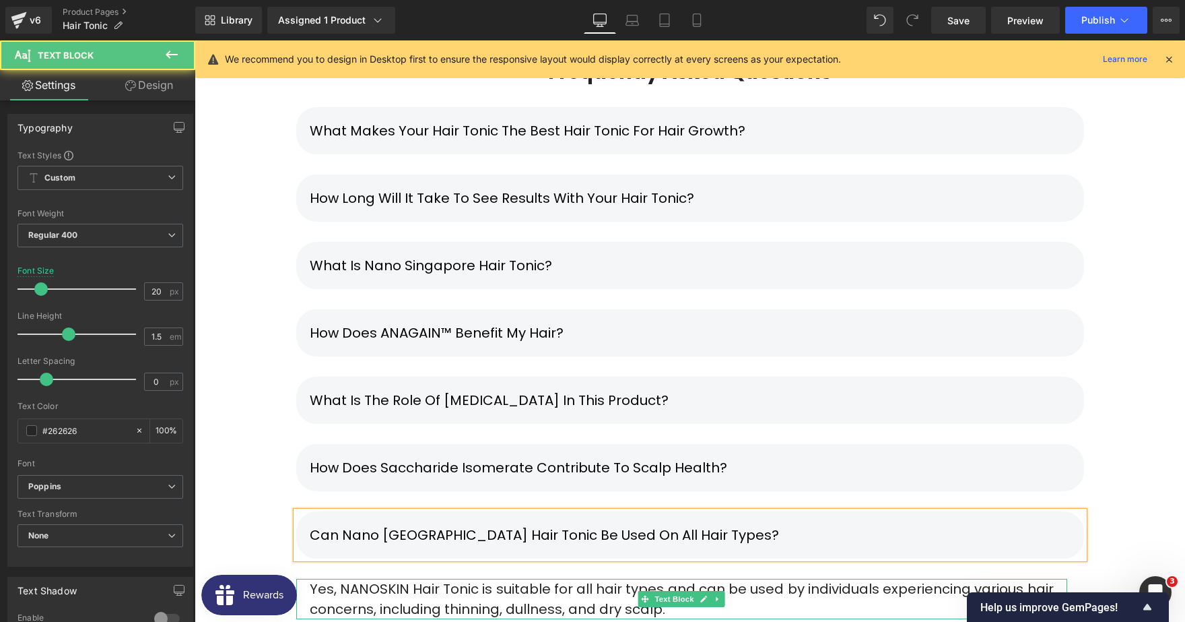
click at [572, 578] on p "Yes, NANOSKIN Hair Tonic is suitable for all hair types and can be used by indi…" at bounding box center [682, 598] width 744 height 40
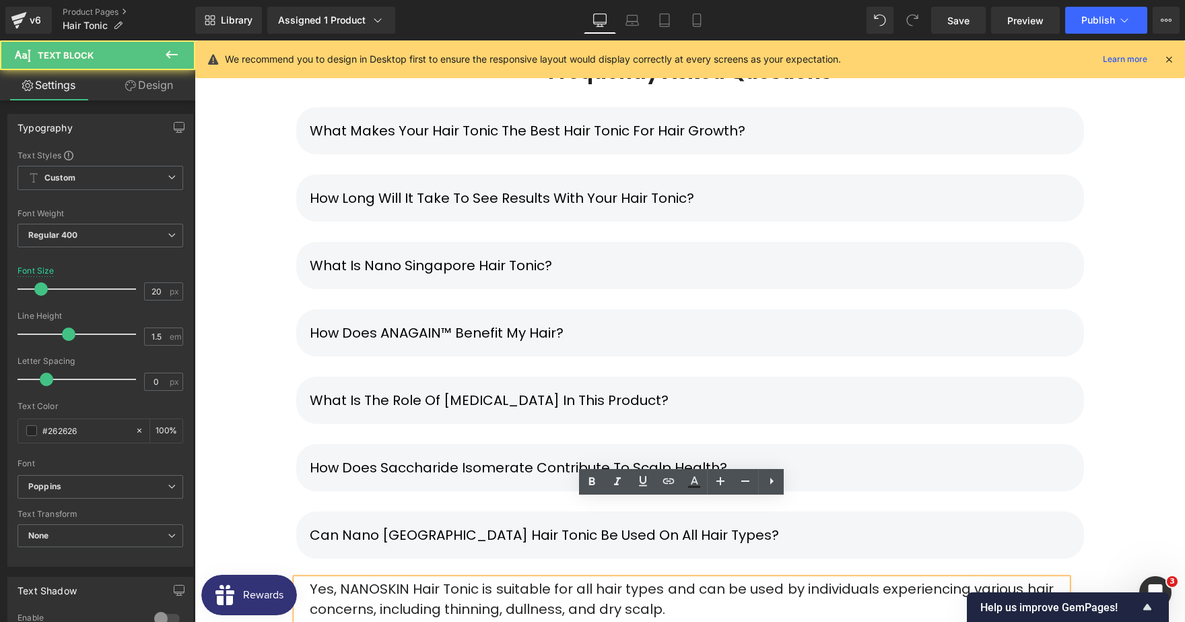
click at [406, 578] on p "Yes, NANOSKIN Hair Tonic is suitable for all hair types and can be used by indi…" at bounding box center [682, 598] width 744 height 40
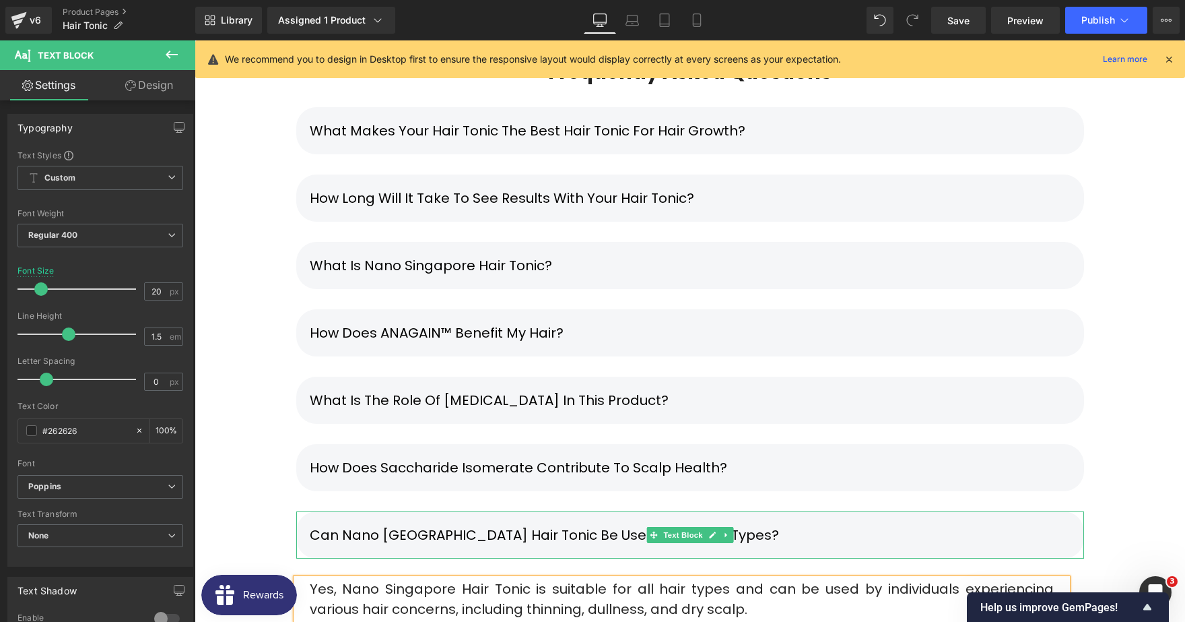
click at [867, 525] on p "Can Nano [GEOGRAPHIC_DATA] Hair Tonic be used on all hair types?" at bounding box center [690, 535] width 761 height 20
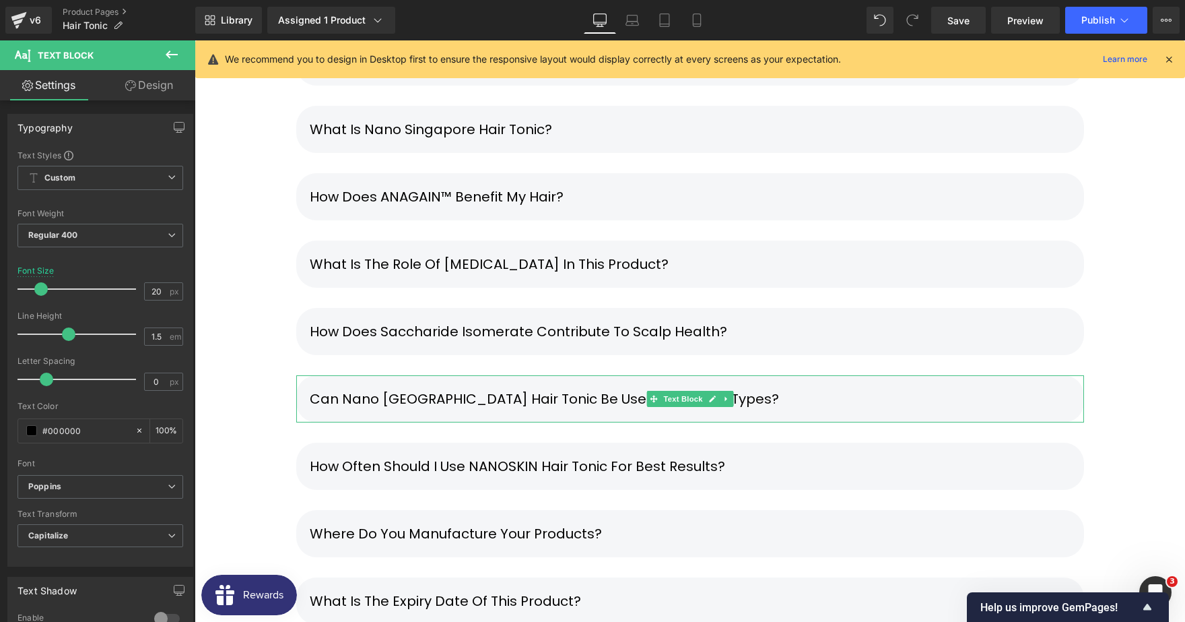
scroll to position [7751, 0]
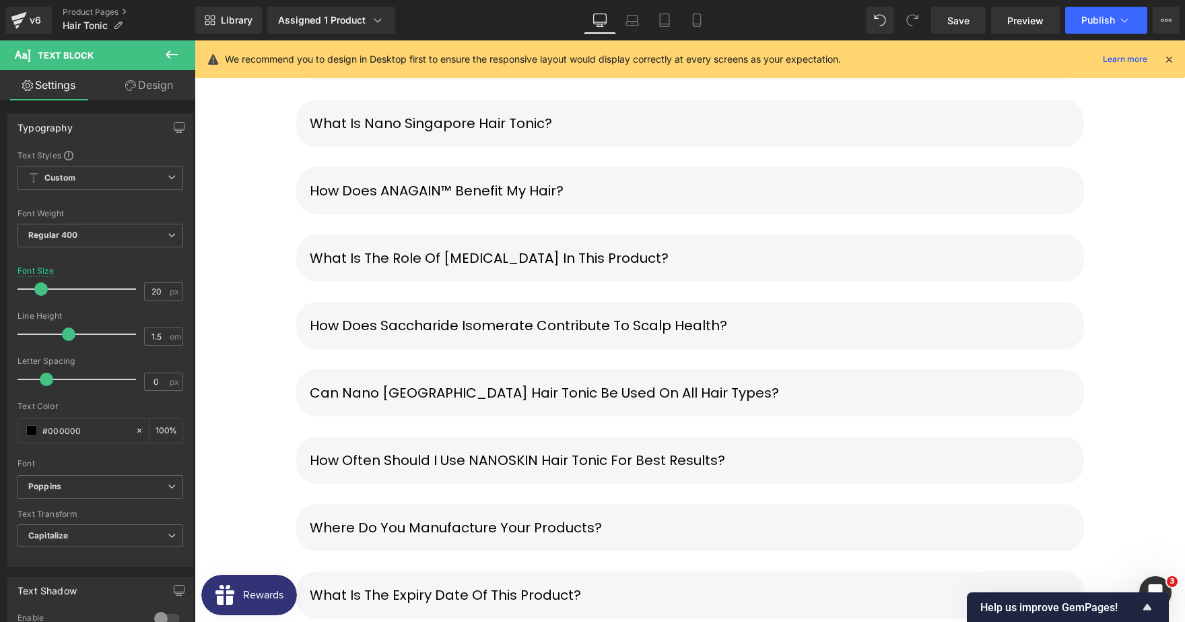
click at [772, 450] on p "How often should I use NANOSKIN Hair Tonic for best results?" at bounding box center [690, 460] width 761 height 20
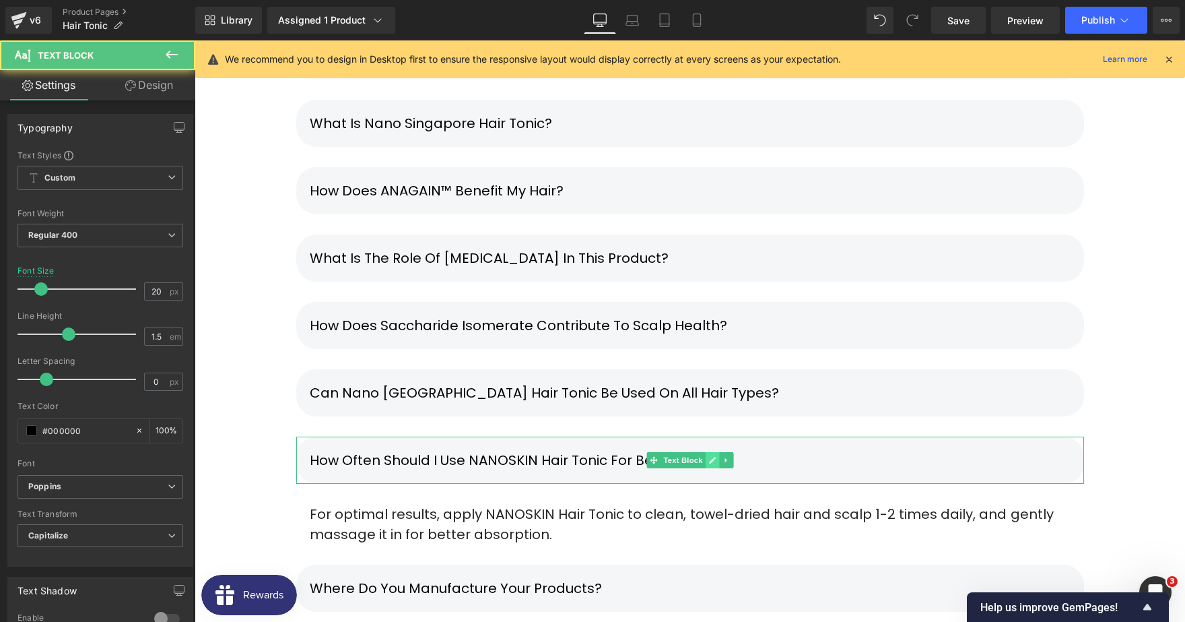
click at [712, 457] on icon at bounding box center [712, 460] width 7 height 7
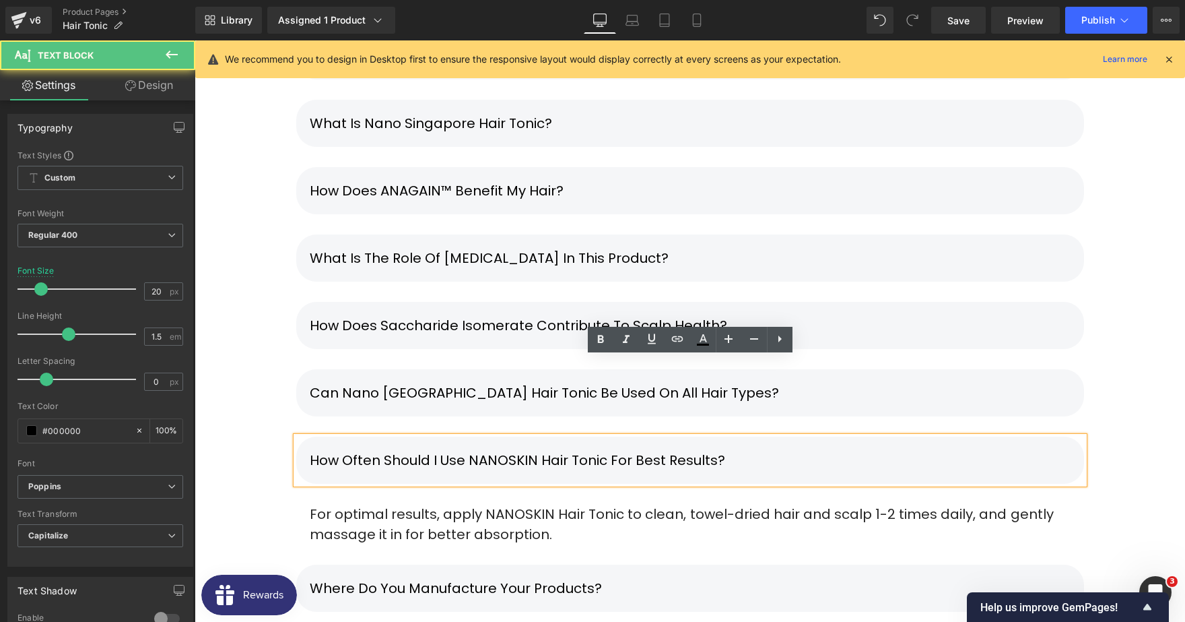
click at [535, 450] on p "How often should I use NANOSKIN Hair Tonic for best results?" at bounding box center [690, 460] width 761 height 20
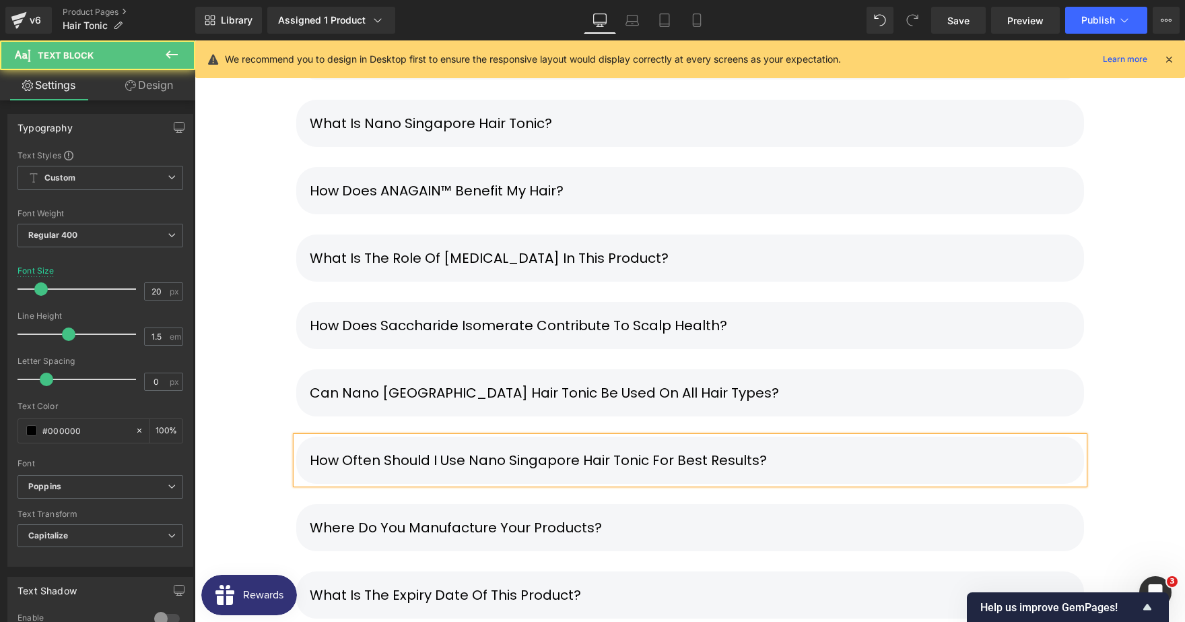
click at [847, 450] on p "How often should I use Nano Singapore Hair Tonic for best results?" at bounding box center [690, 460] width 761 height 20
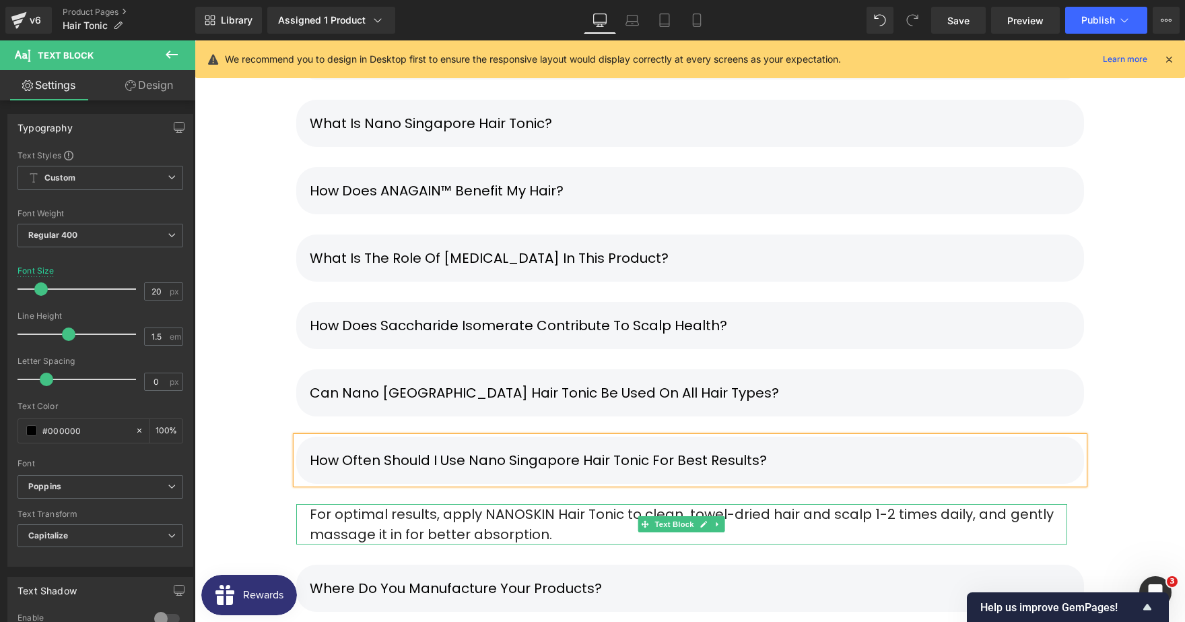
click at [543, 504] on div "For optimal results, apply NANOSKIN Hair Tonic to clean, towel-dried hair and s…" at bounding box center [681, 524] width 771 height 40
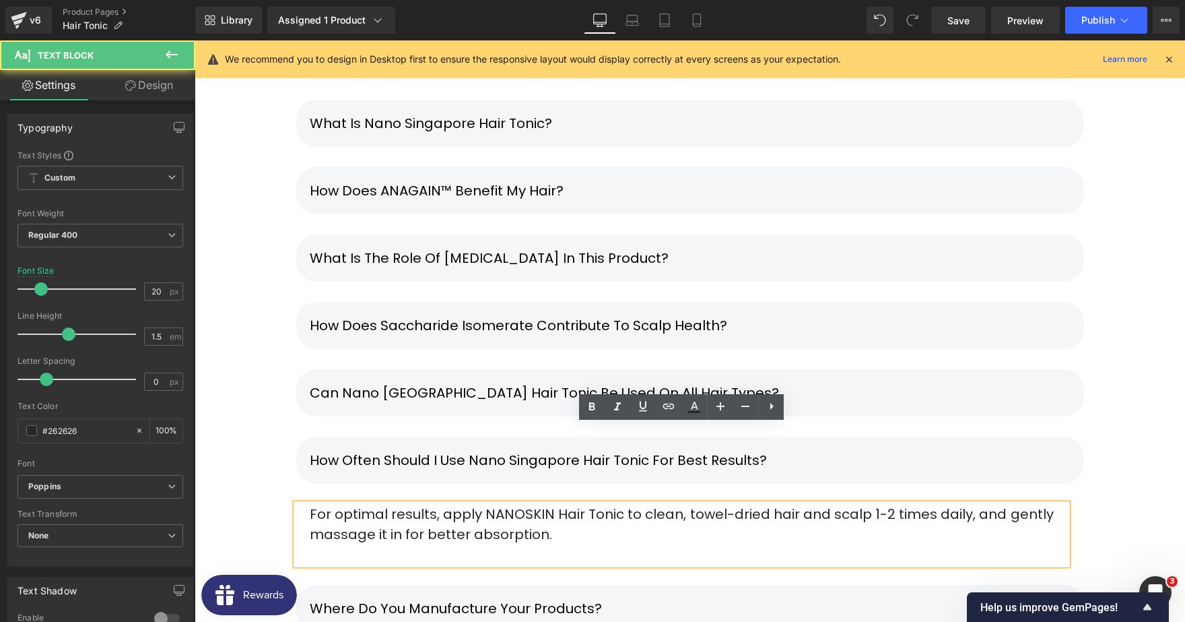
click at [548, 504] on div "For optimal results, apply NANOSKIN Hair Tonic to clean, towel-dried hair and s…" at bounding box center [681, 534] width 771 height 61
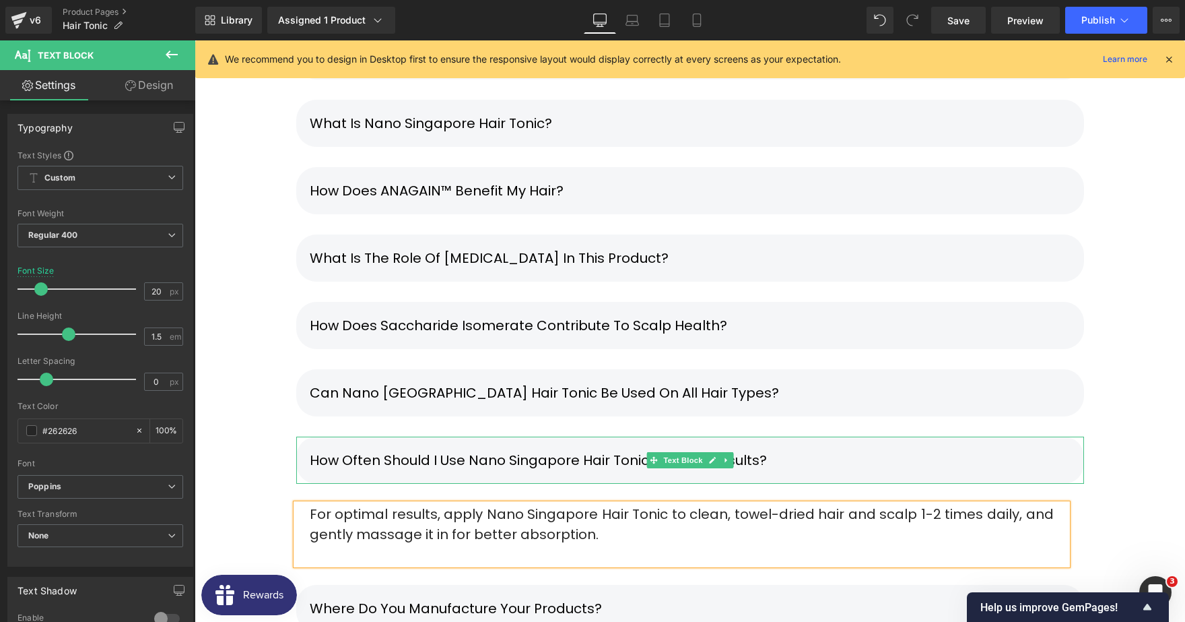
click at [816, 450] on p "How often should I use Nano Singapore Hair Tonic for best results?" at bounding box center [690, 460] width 761 height 20
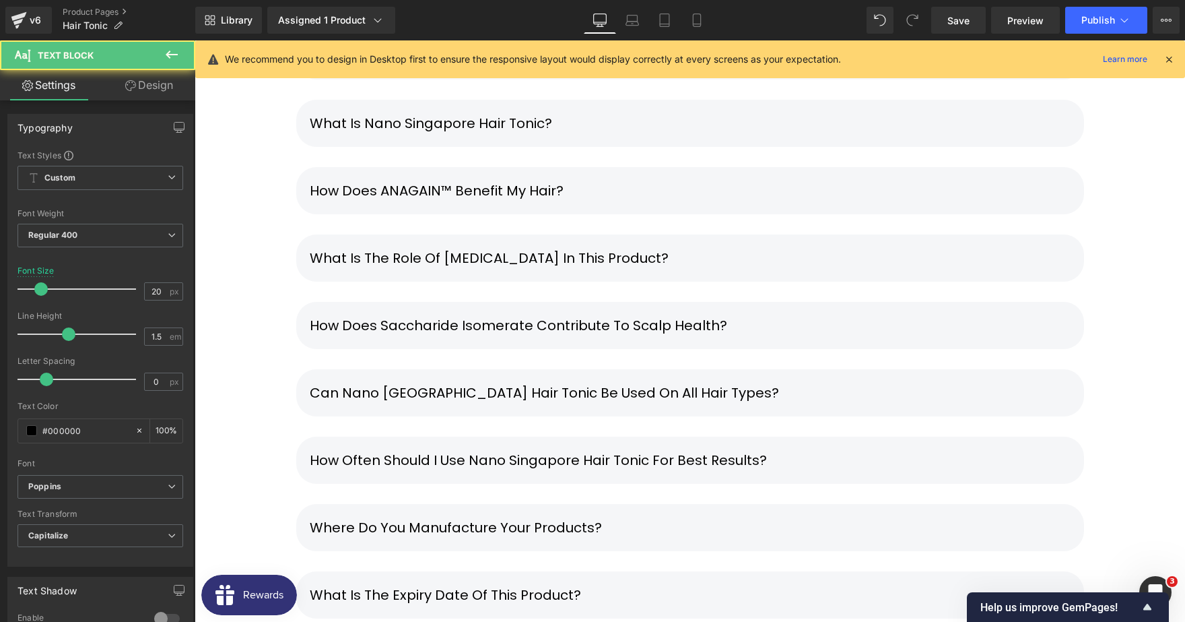
click at [690, 519] on span "Text Block" at bounding box center [683, 527] width 44 height 16
click at [642, 517] on p "Where Do You Manufacture Your Products?" at bounding box center [690, 527] width 761 height 20
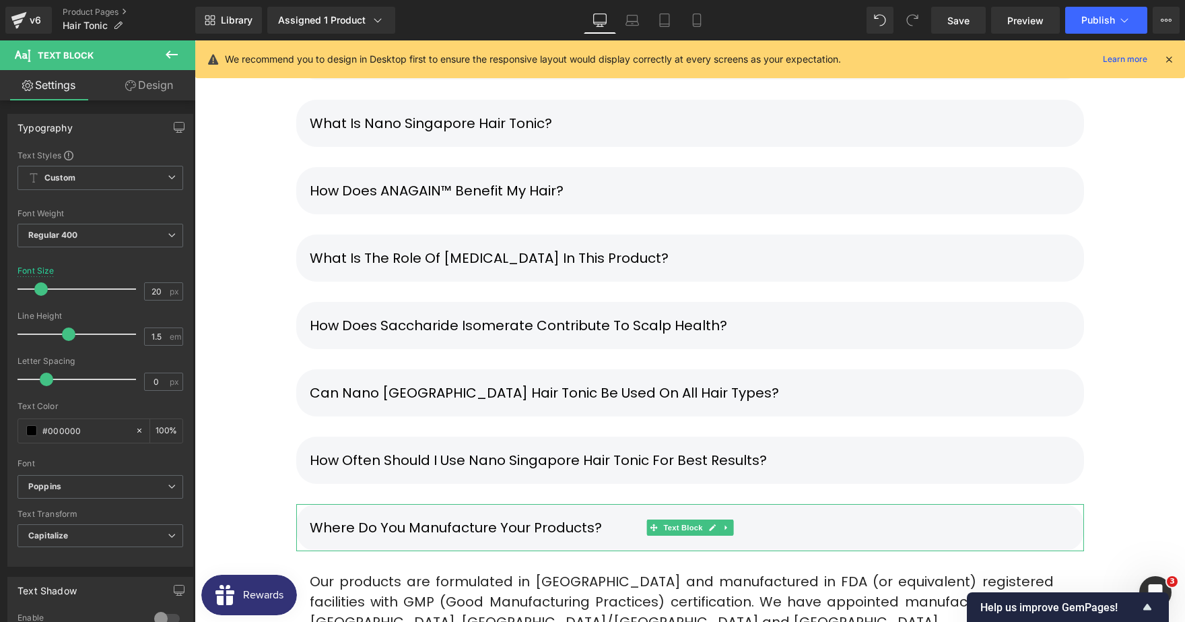
click at [598, 517] on p "Where Do You Manufacture Your Products?" at bounding box center [690, 527] width 761 height 20
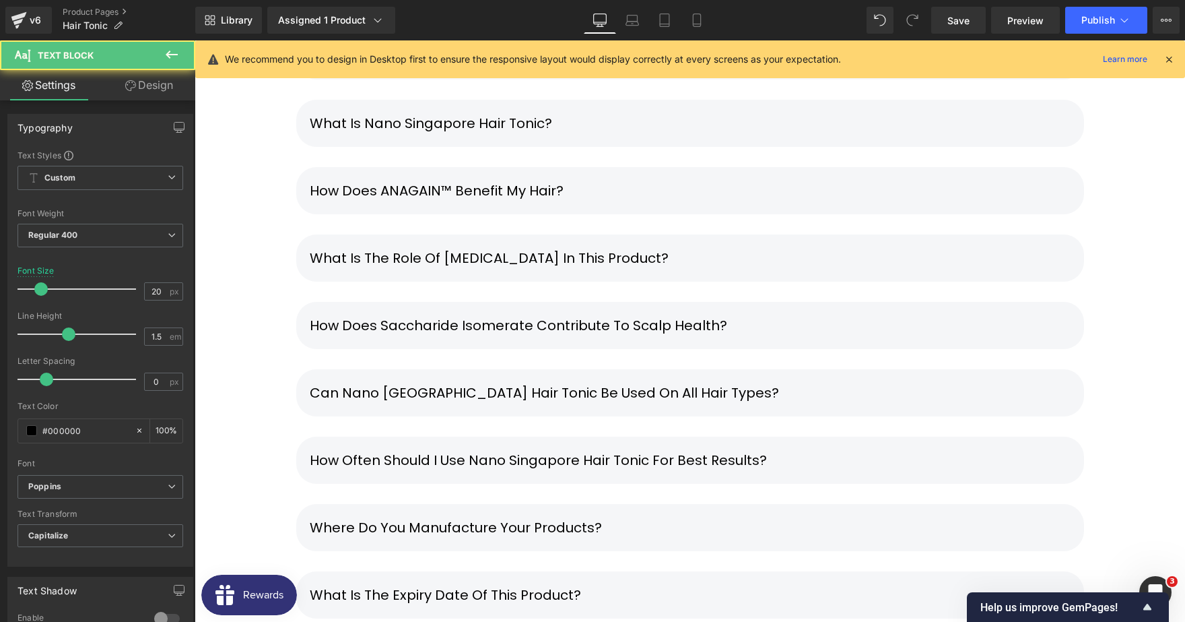
click at [604, 571] on div "What is the expiry date of this product?" at bounding box center [690, 594] width 788 height 47
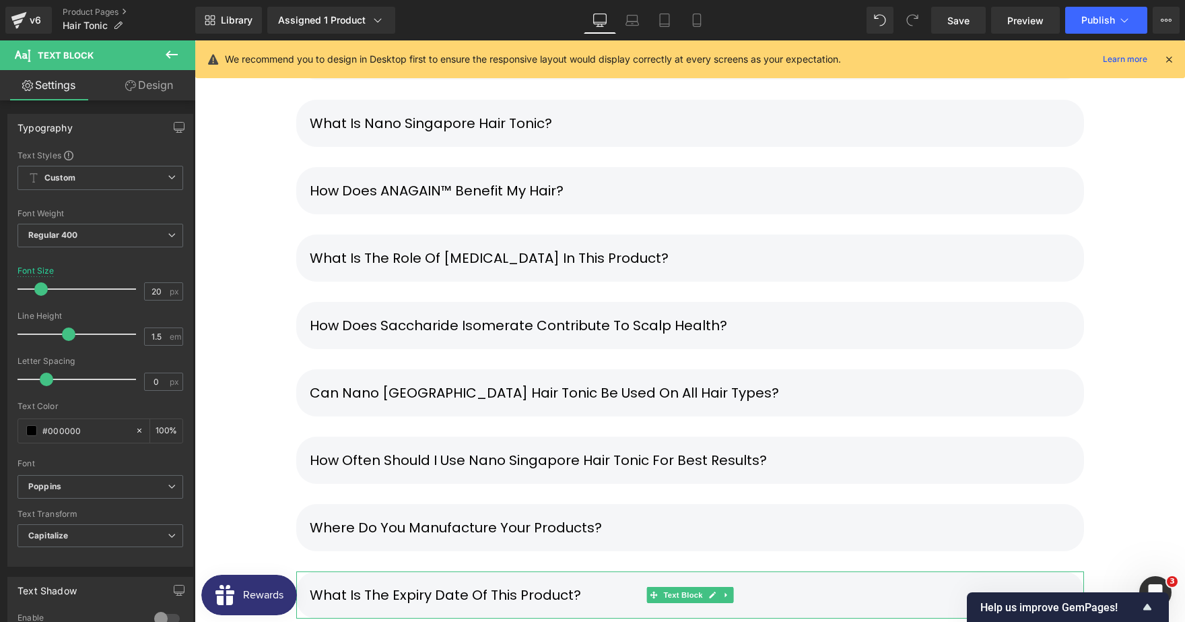
click at [604, 585] on p "What is the expiry date of this product?" at bounding box center [690, 595] width 761 height 20
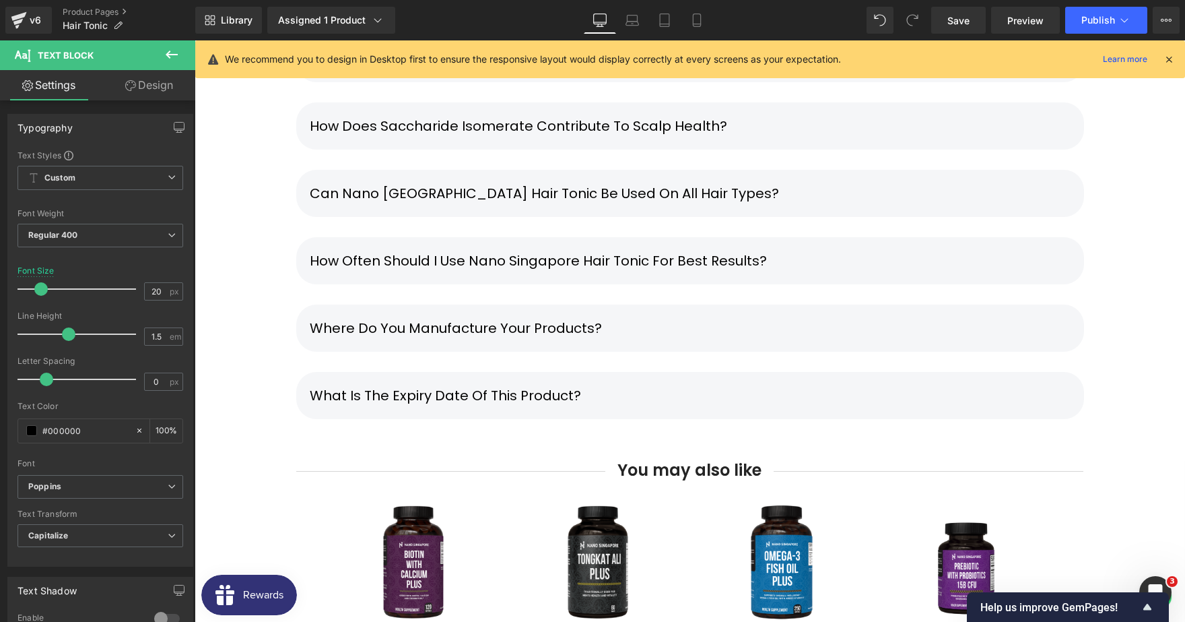
scroll to position [7823, 0]
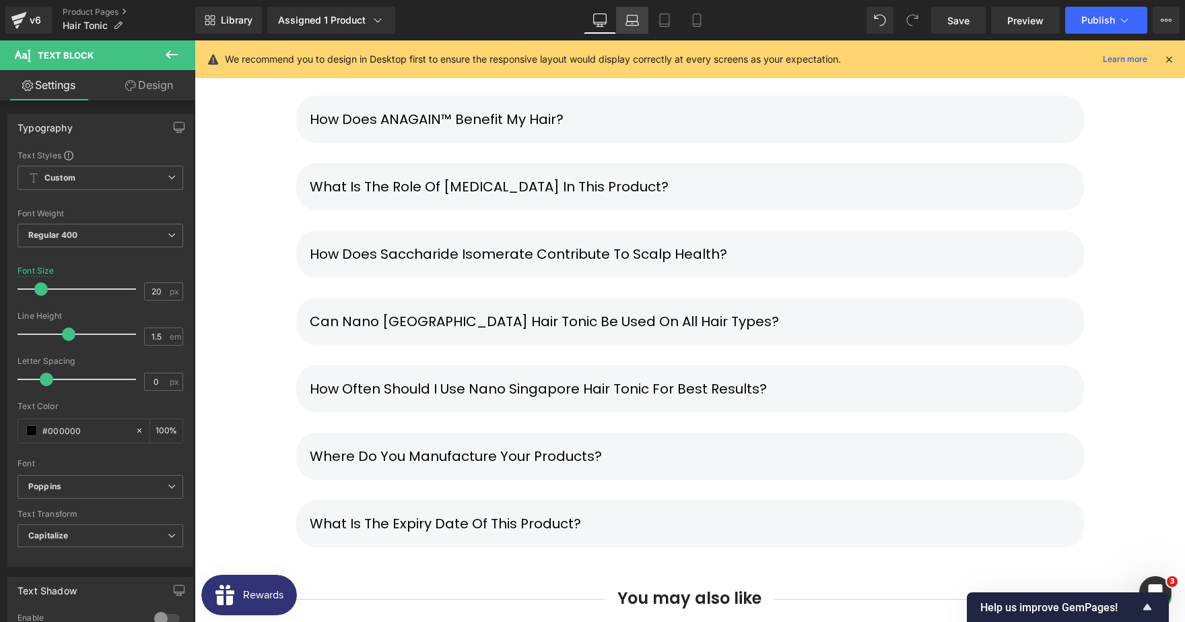
click at [628, 26] on icon at bounding box center [632, 19] width 13 height 13
type input "21"
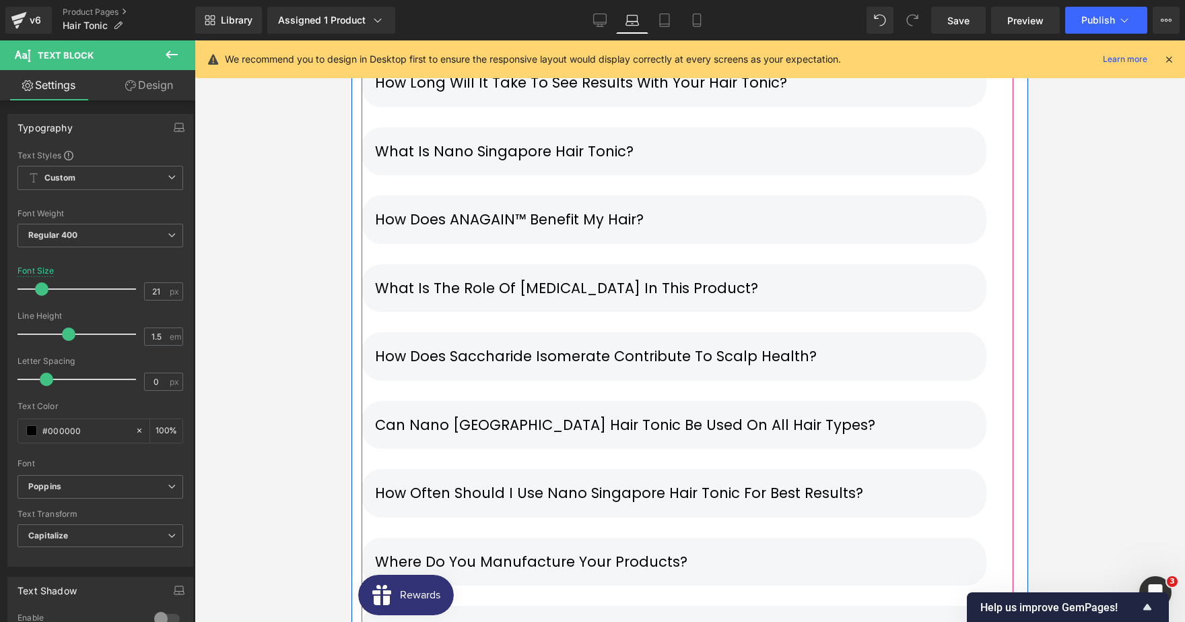
scroll to position [7030, 0]
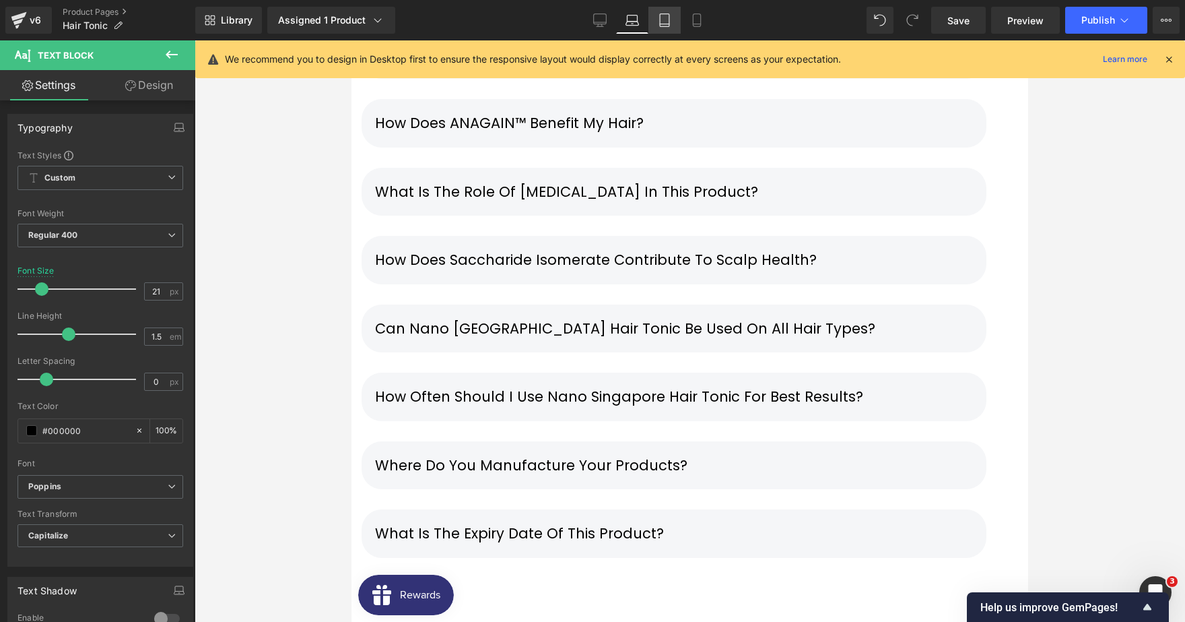
click at [659, 22] on icon at bounding box center [664, 19] width 13 height 13
type input "100"
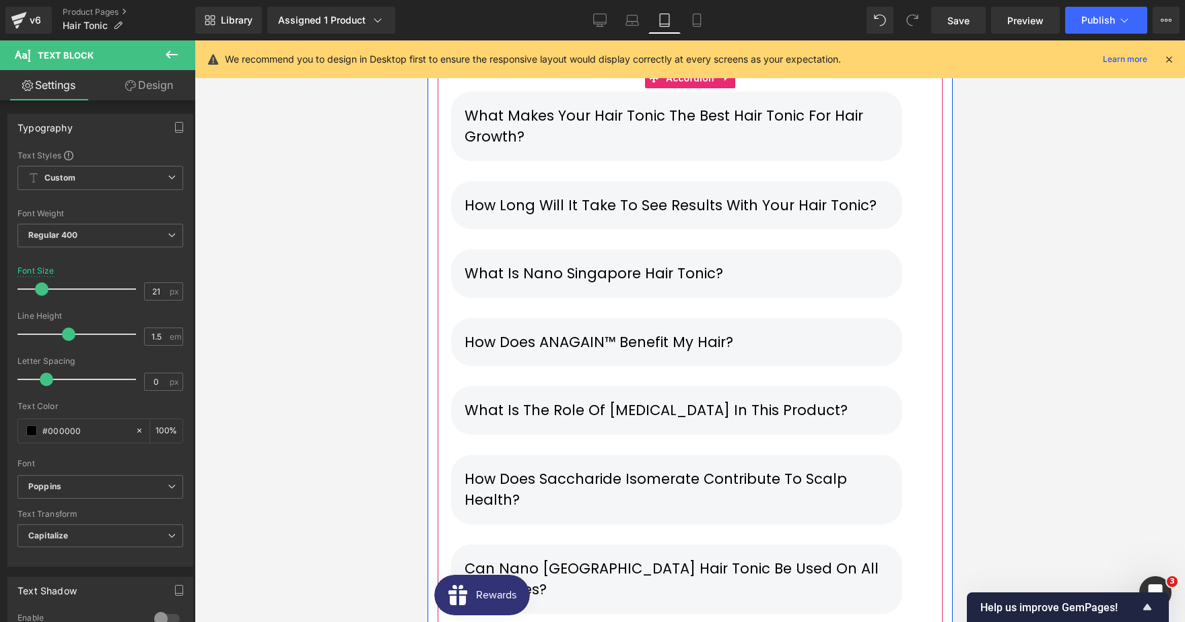
scroll to position [6249, 0]
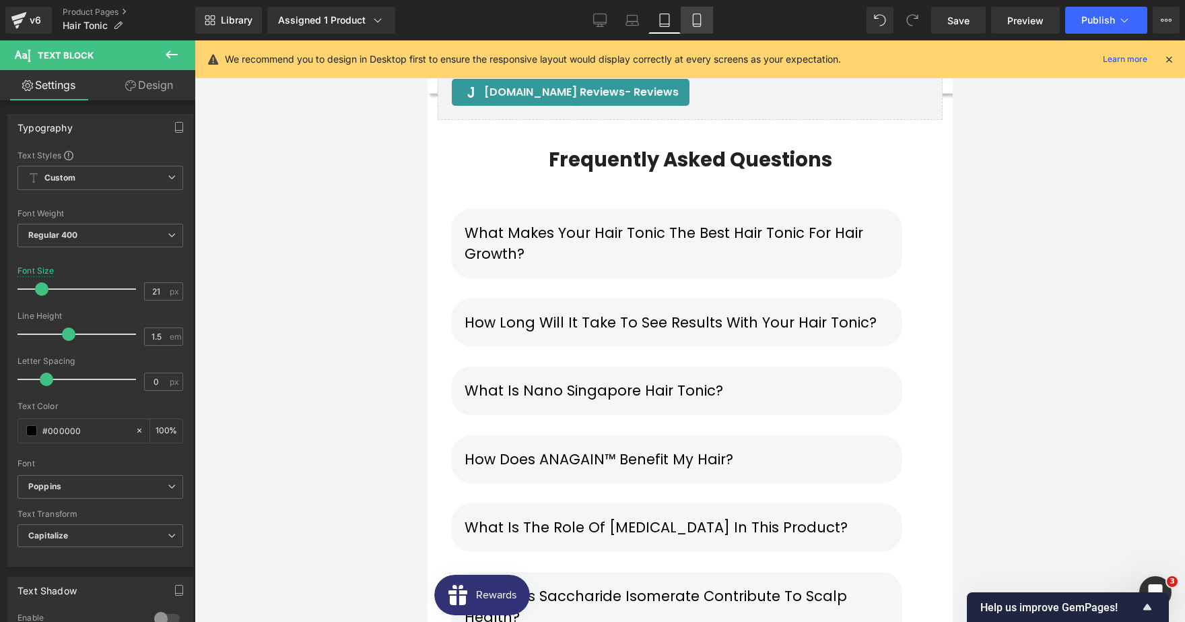
click at [688, 29] on link "Mobile" at bounding box center [697, 20] width 32 height 27
type input "16"
type input "100"
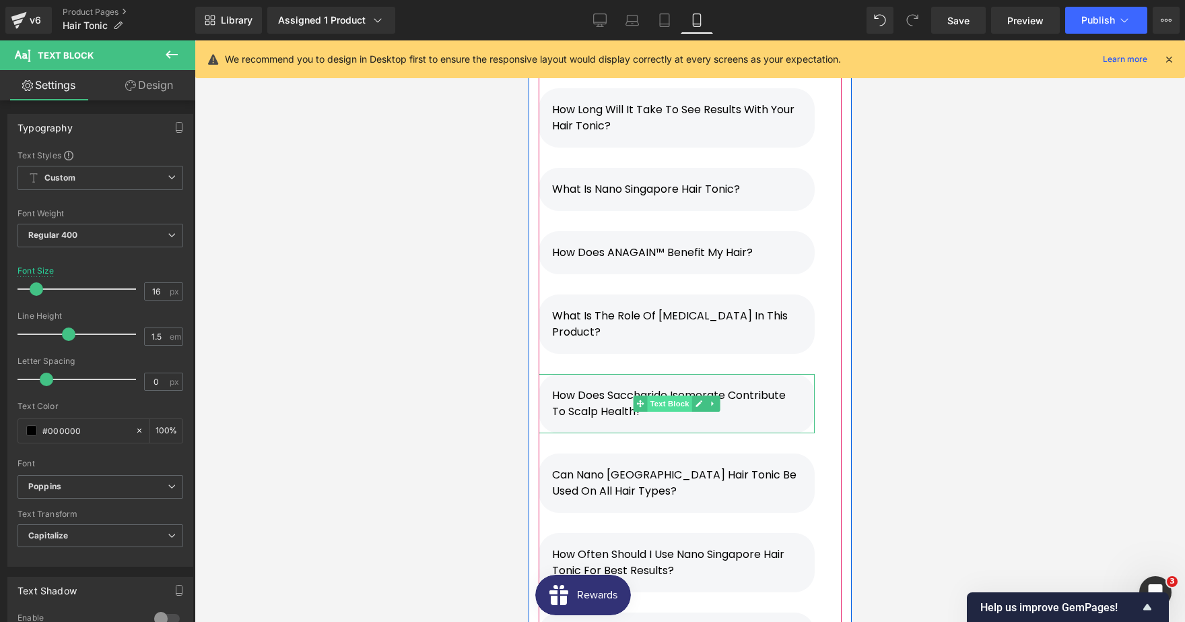
scroll to position [9149, 0]
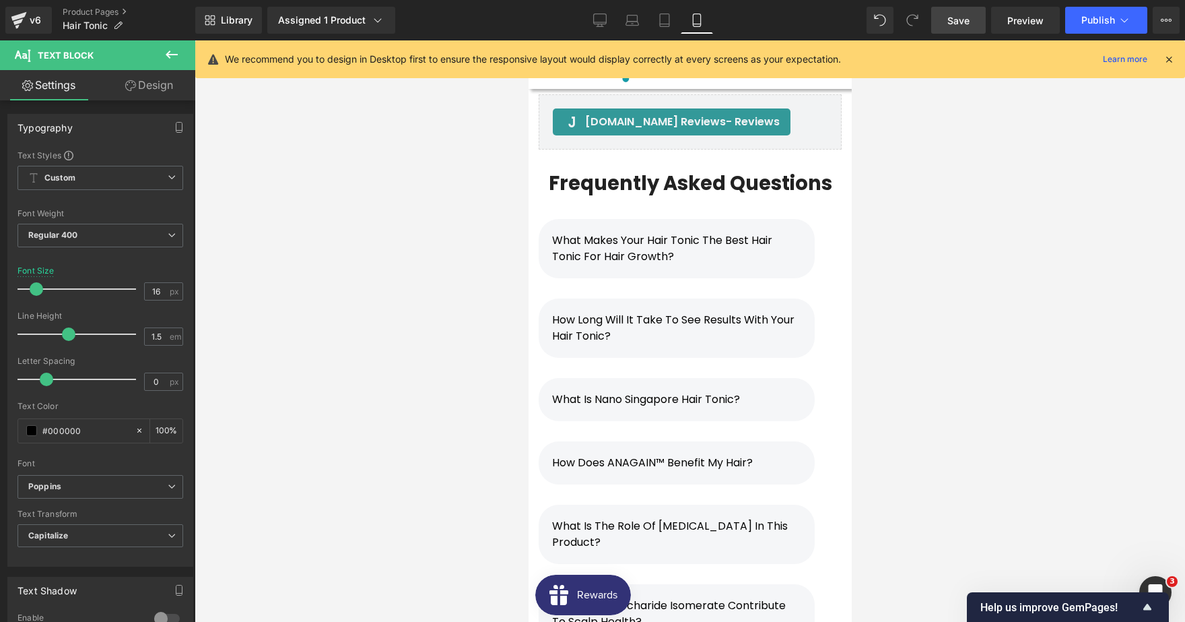
click at [968, 27] on span "Save" at bounding box center [959, 20] width 22 height 14
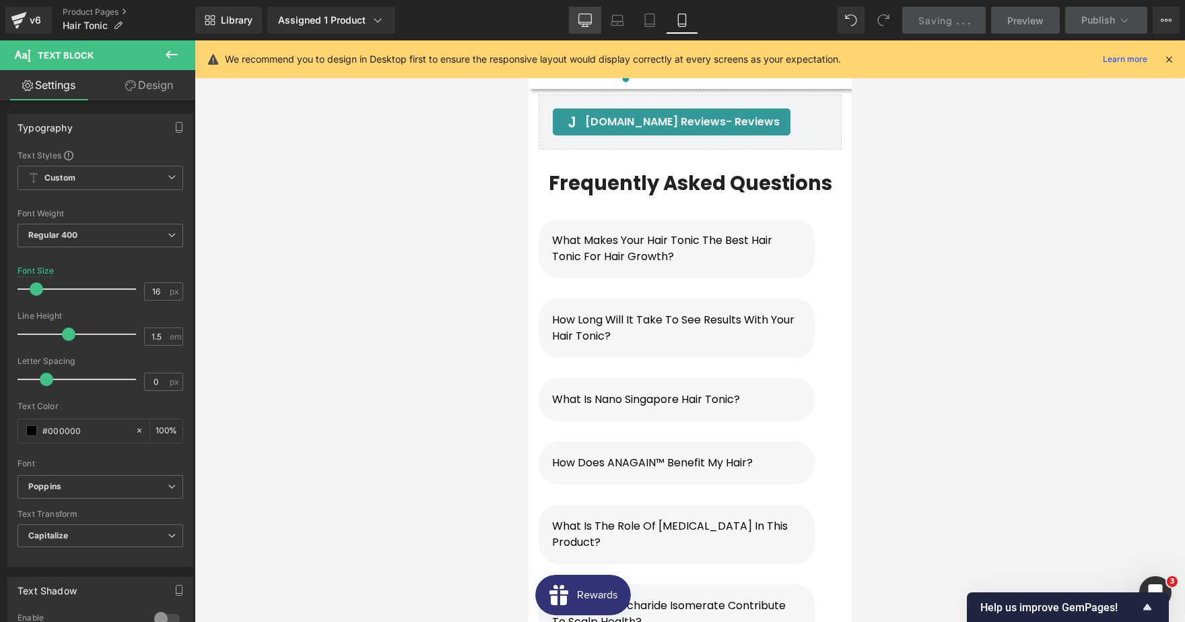
click at [581, 24] on link "Desktop" at bounding box center [585, 20] width 32 height 27
type input "20"
type input "100"
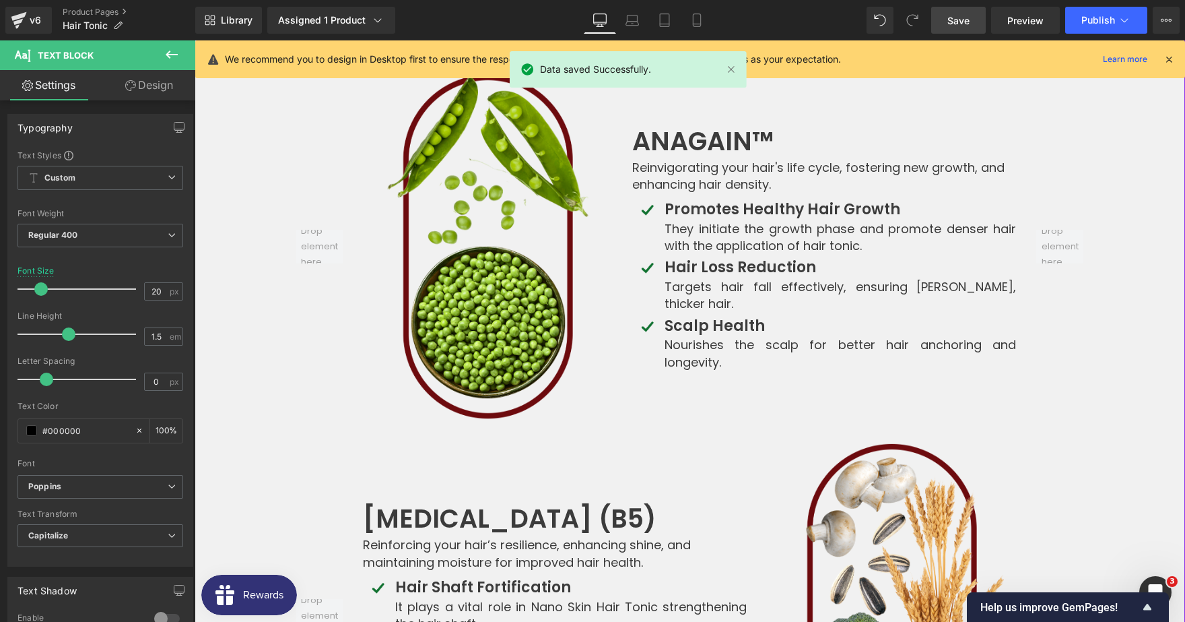
scroll to position [4557, 0]
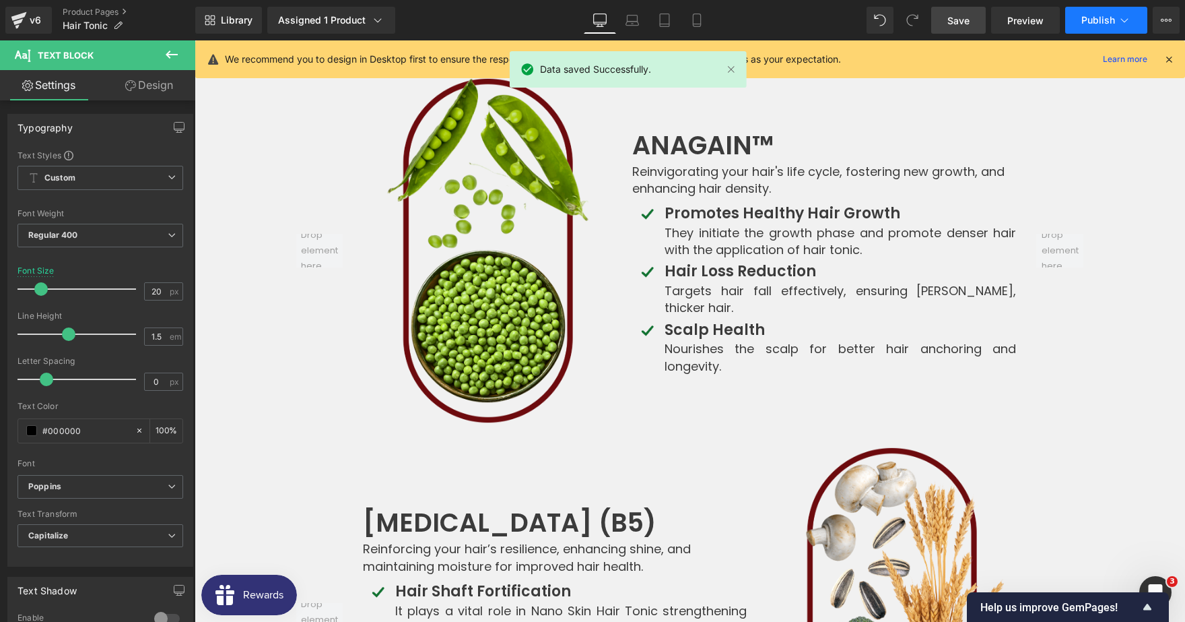
click at [1090, 22] on span "Publish" at bounding box center [1099, 20] width 34 height 11
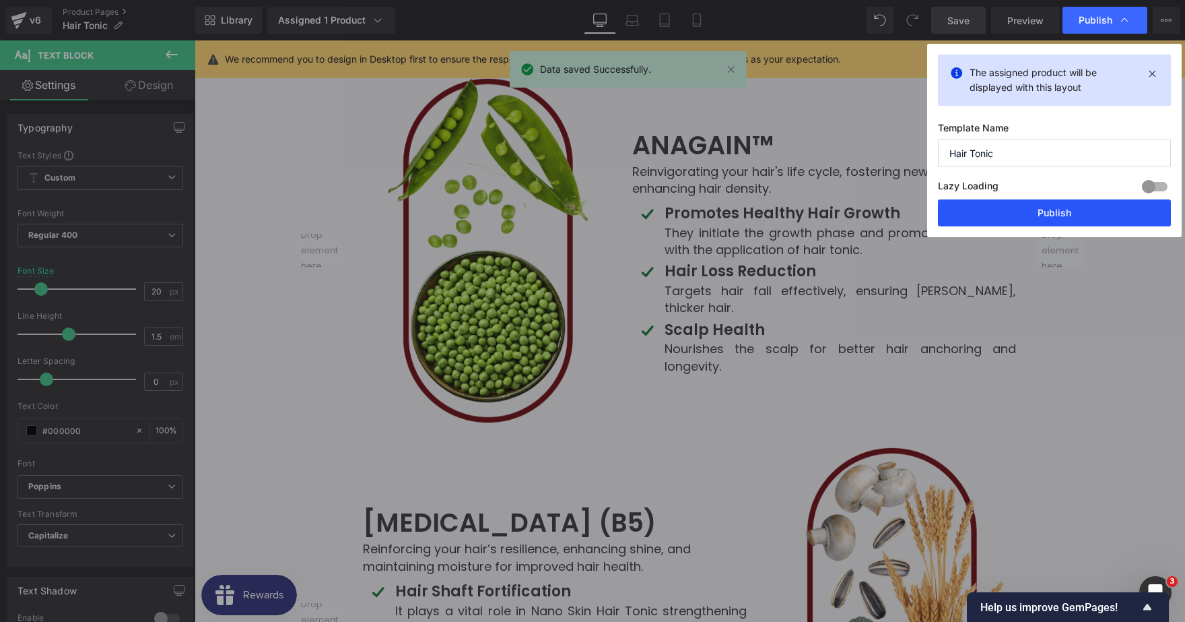
click at [993, 214] on button "Publish" at bounding box center [1054, 212] width 233 height 27
